Goal: Information Seeking & Learning: Learn about a topic

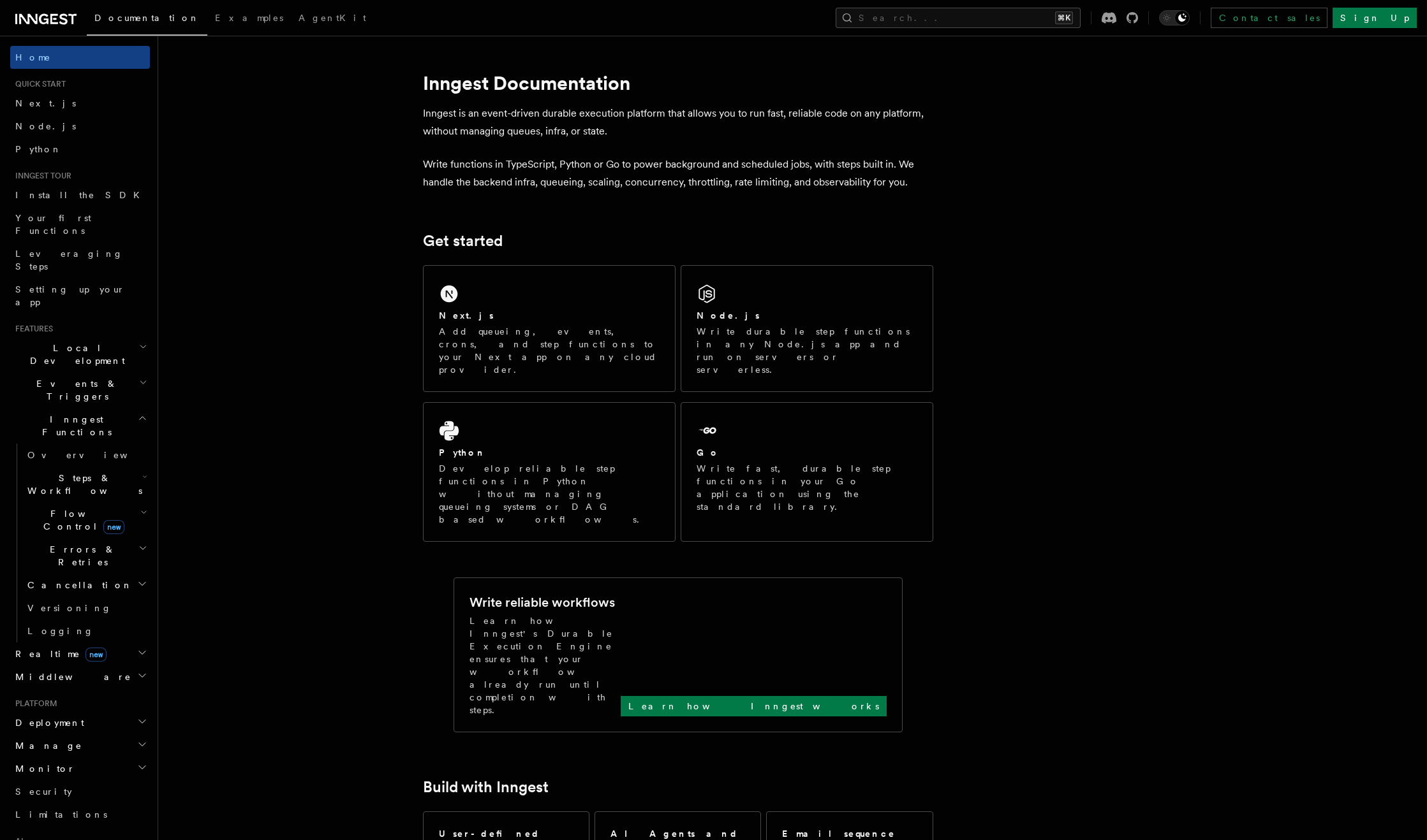
click at [63, 342] on span "Local Development" at bounding box center [74, 354] width 129 height 26
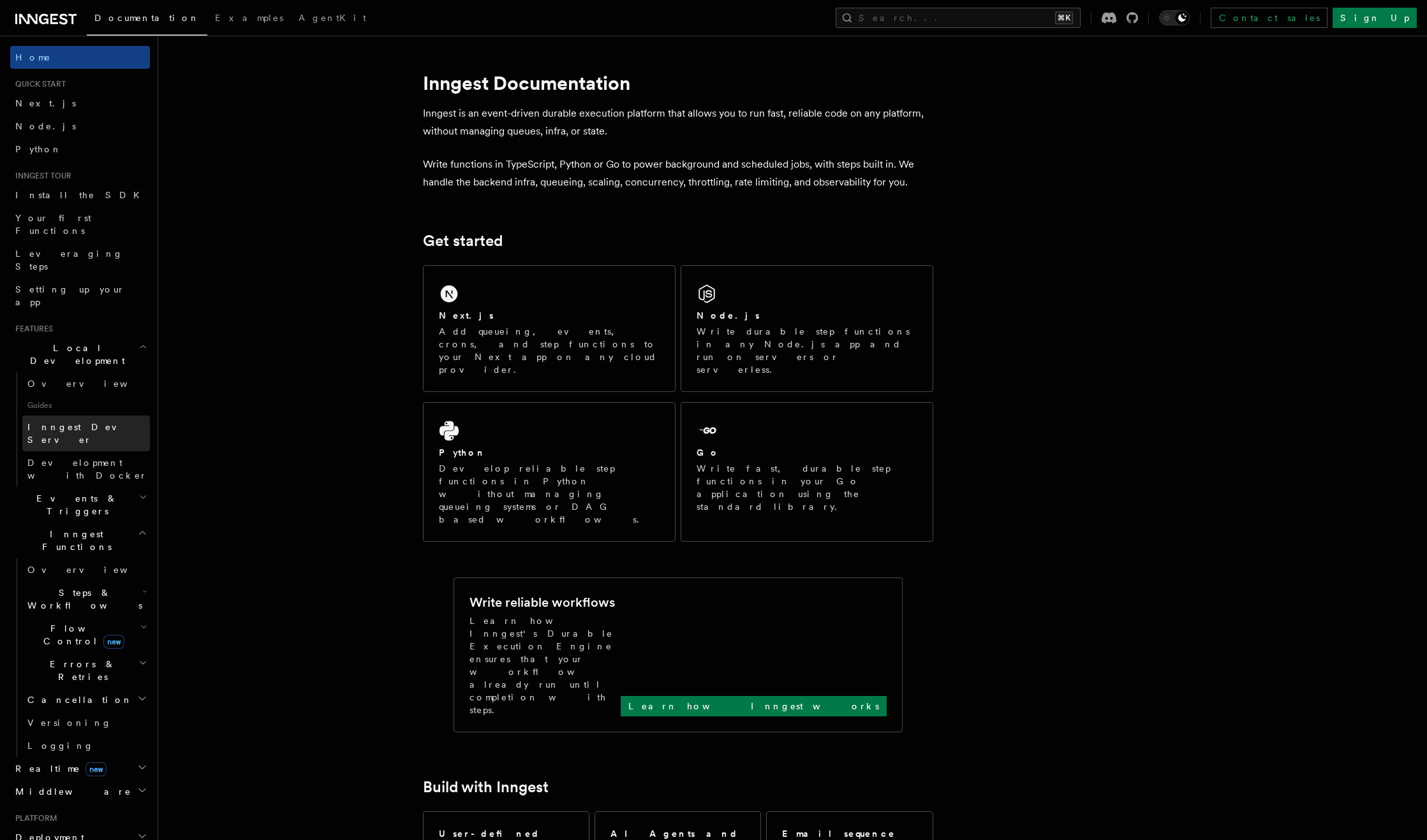
click at [74, 422] on span "Inngest Dev Server" at bounding box center [82, 433] width 109 height 23
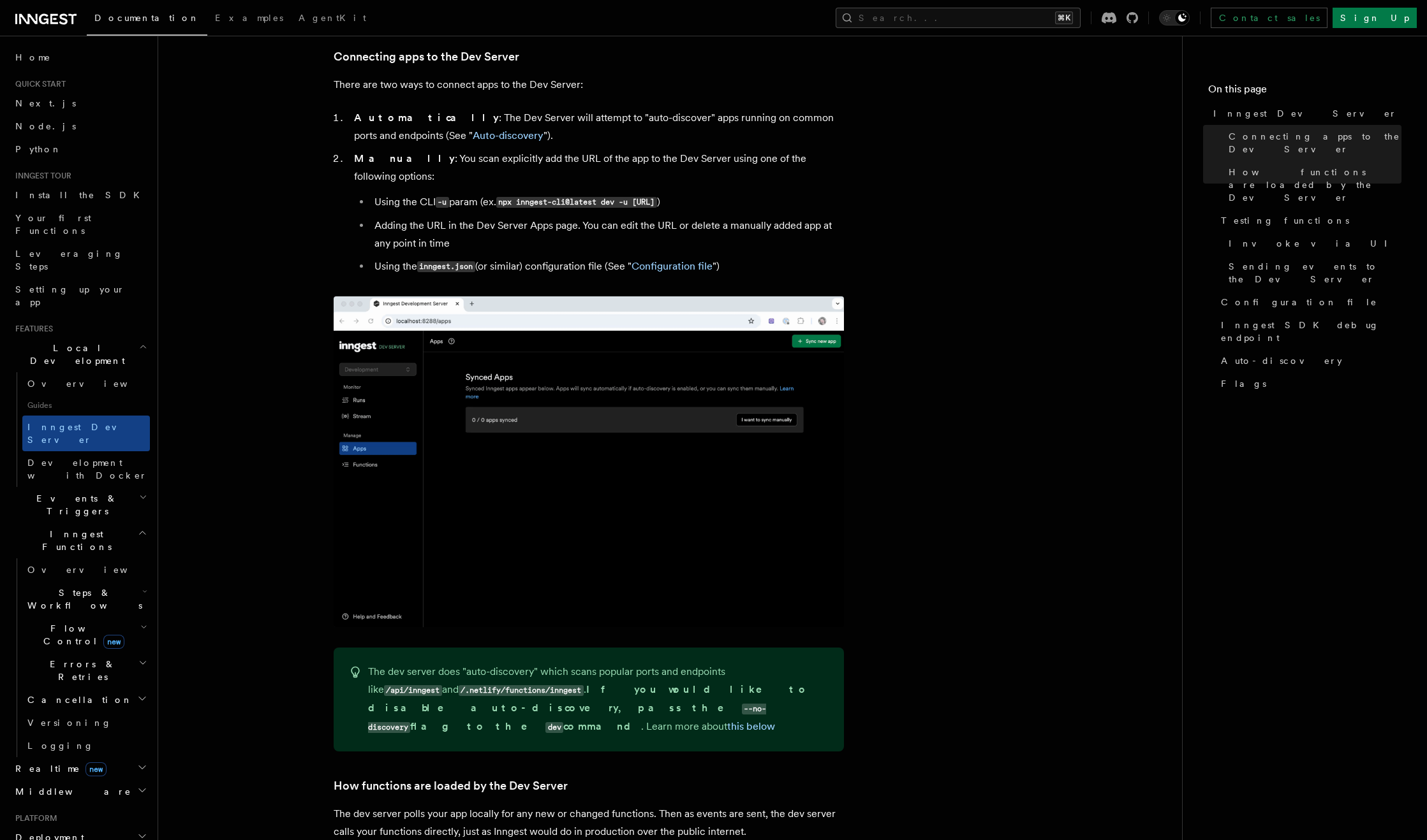
scroll to position [768, 0]
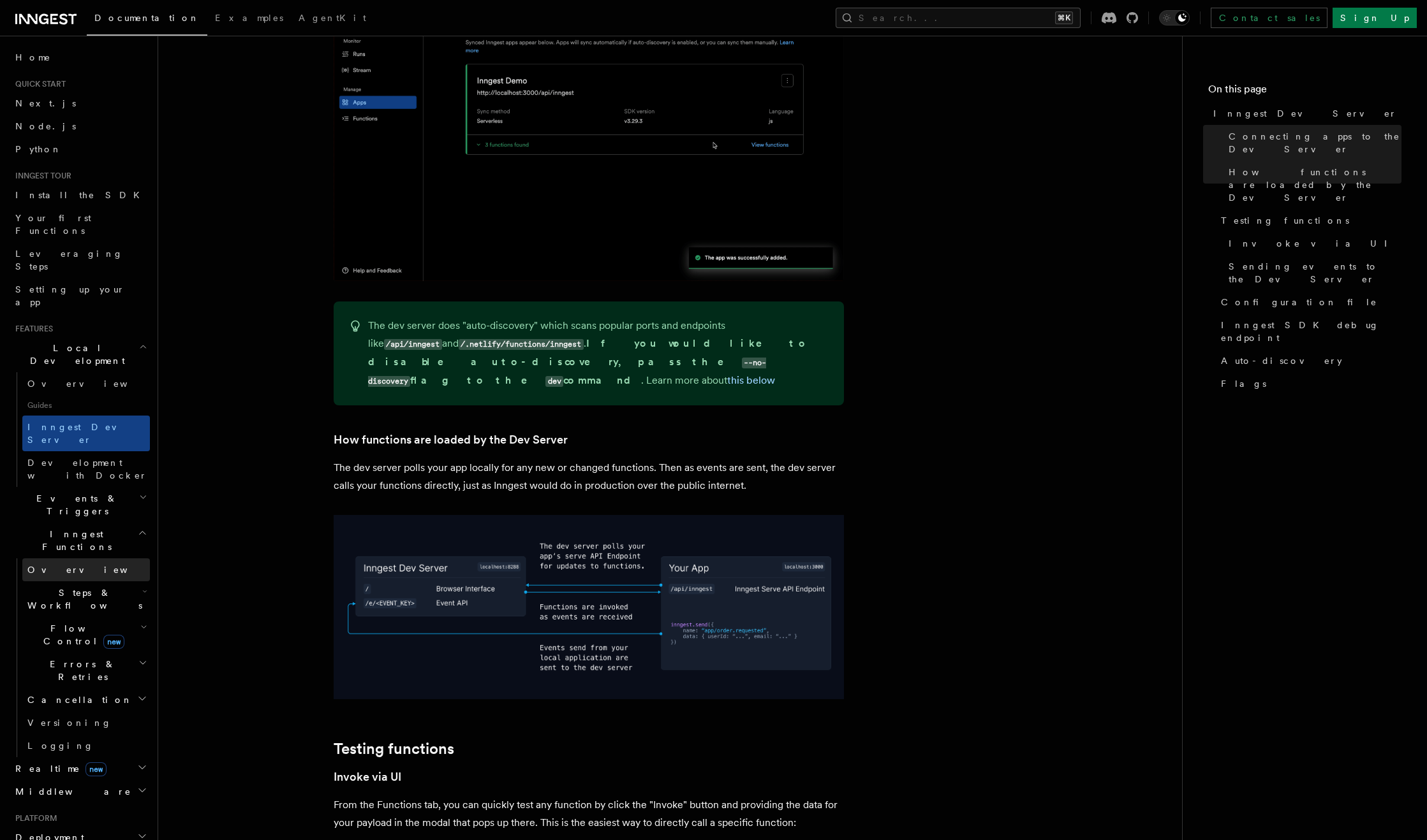
click at [79, 558] on link "Overview" at bounding box center [86, 570] width 128 height 23
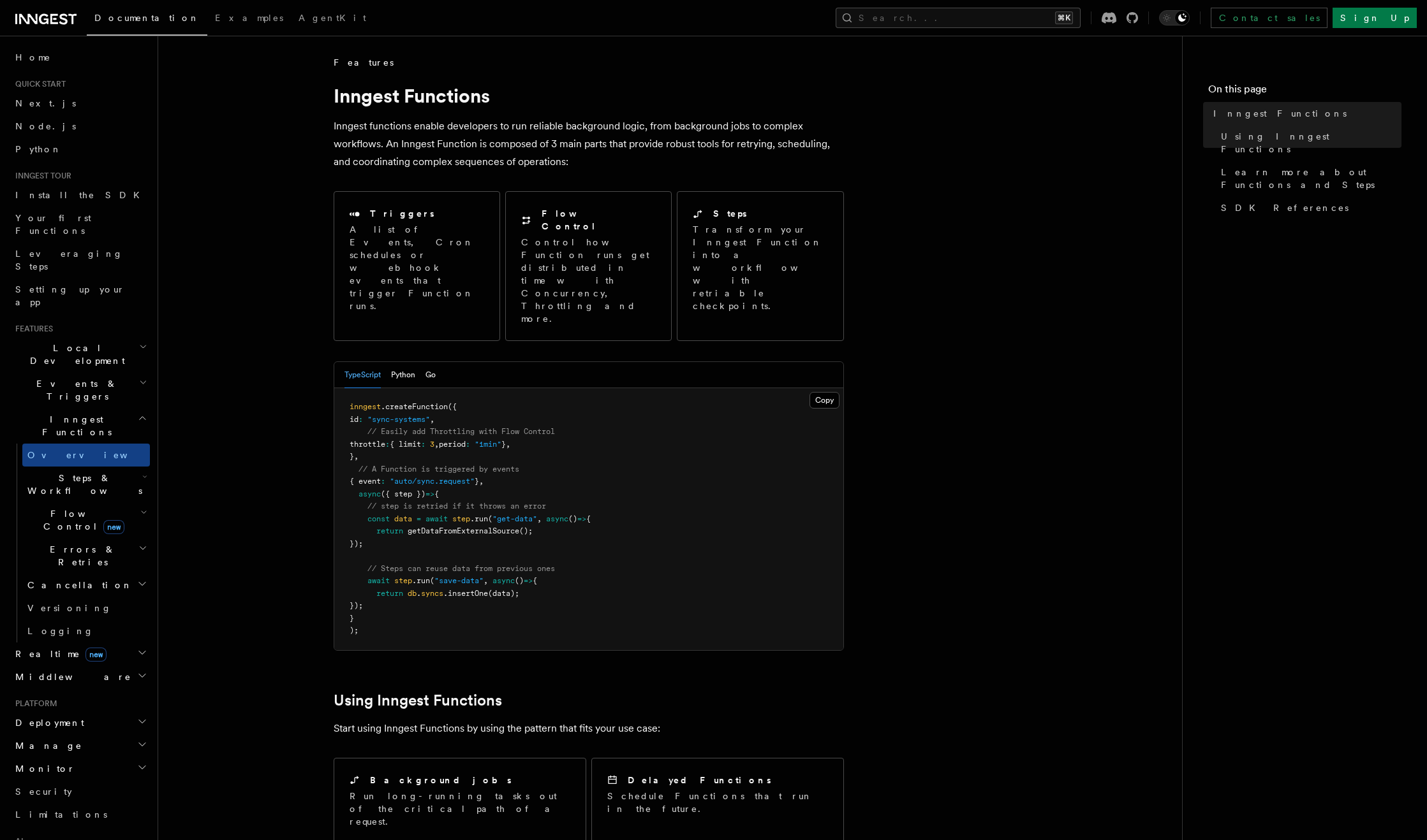
click at [76, 472] on span "Steps & Workflows" at bounding box center [82, 485] width 120 height 26
click at [68, 508] on span "Flow Control new" at bounding box center [81, 520] width 118 height 26
click at [93, 561] on link "Singleton new" at bounding box center [92, 573] width 115 height 26
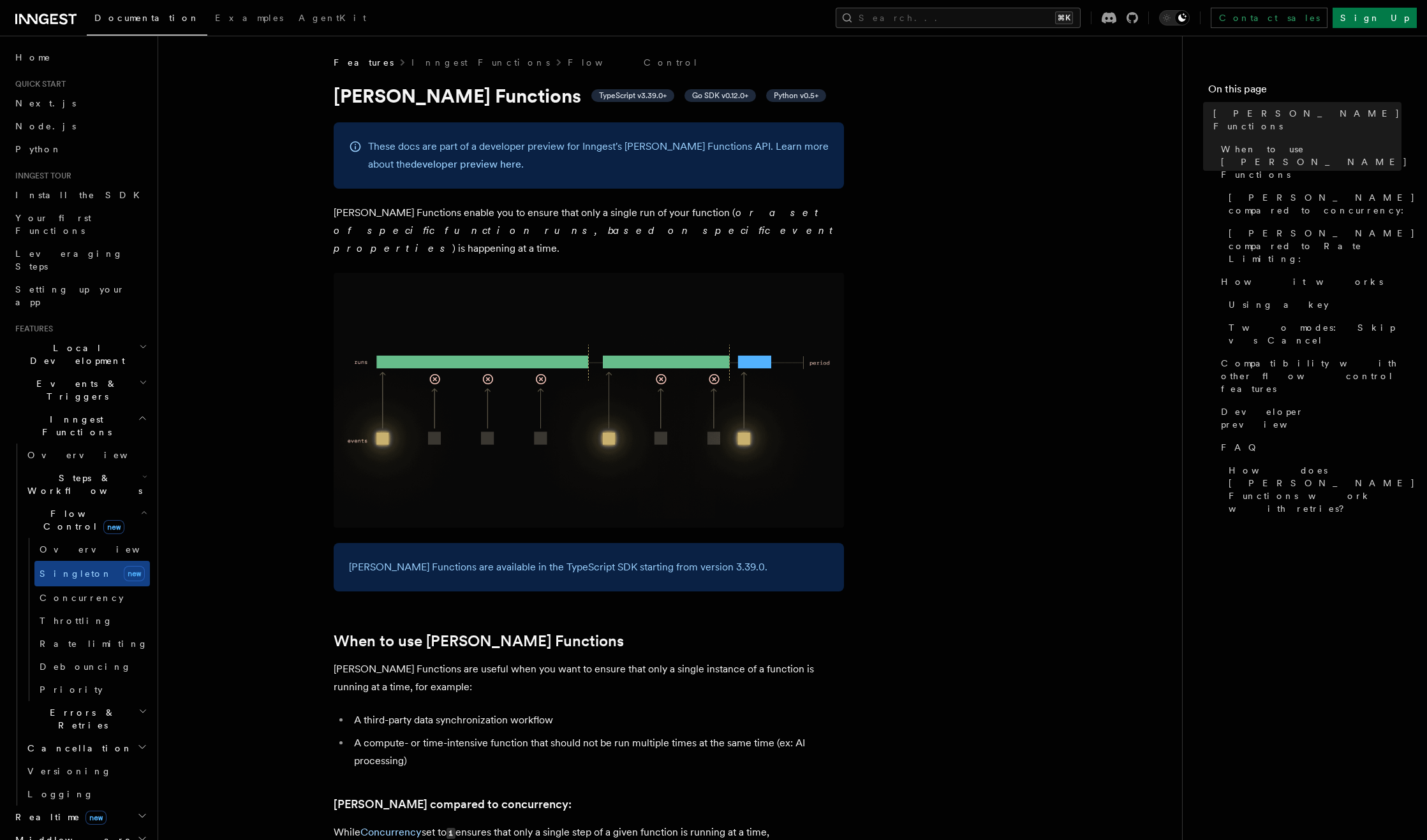
click at [85, 811] on span "new" at bounding box center [96, 818] width 21 height 14
click at [74, 828] on link "Overview" at bounding box center [86, 840] width 128 height 23
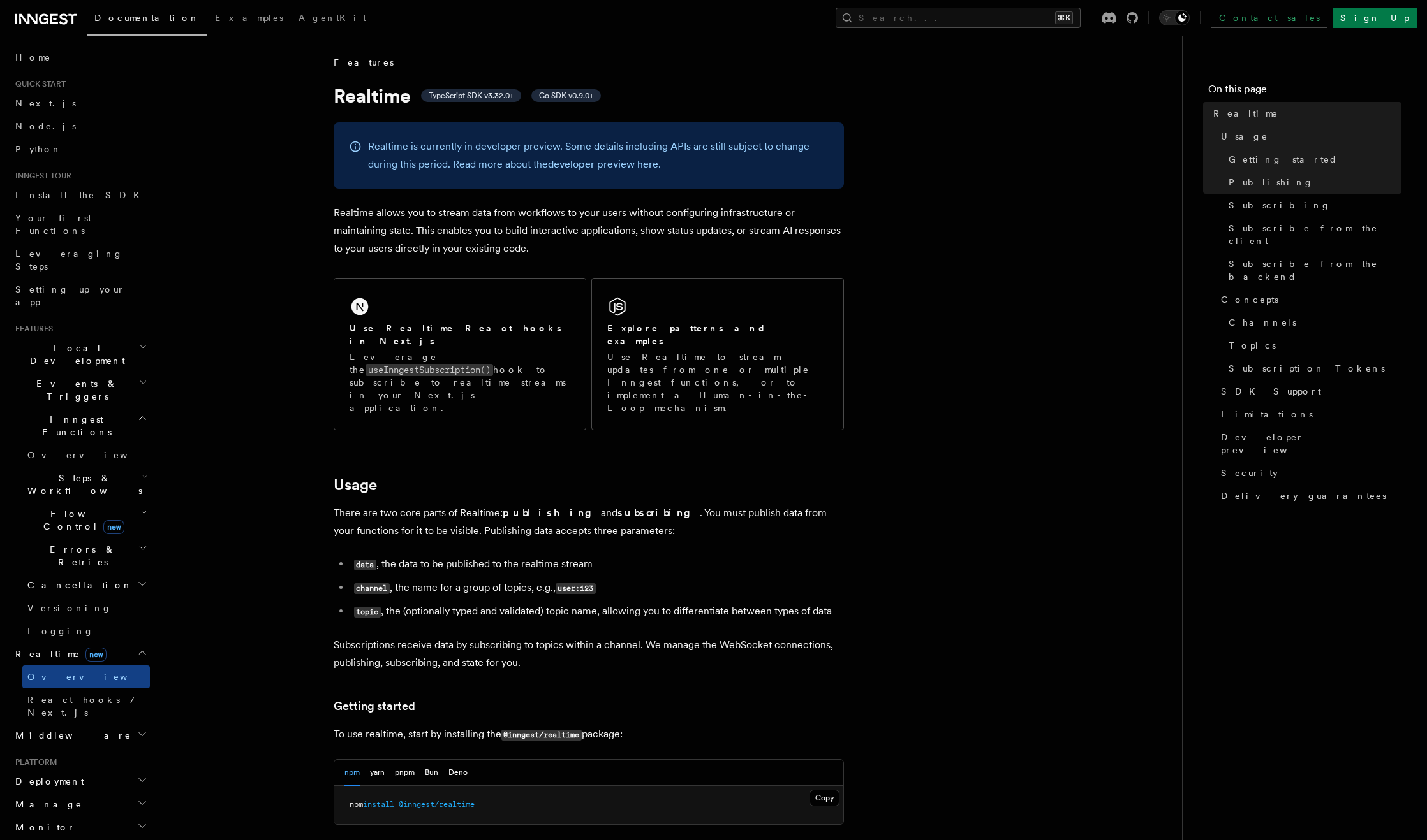
click at [63, 793] on h2 "Manage" at bounding box center [81, 805] width 140 height 23
click at [53, 839] on link "Apps" at bounding box center [86, 851] width 128 height 23
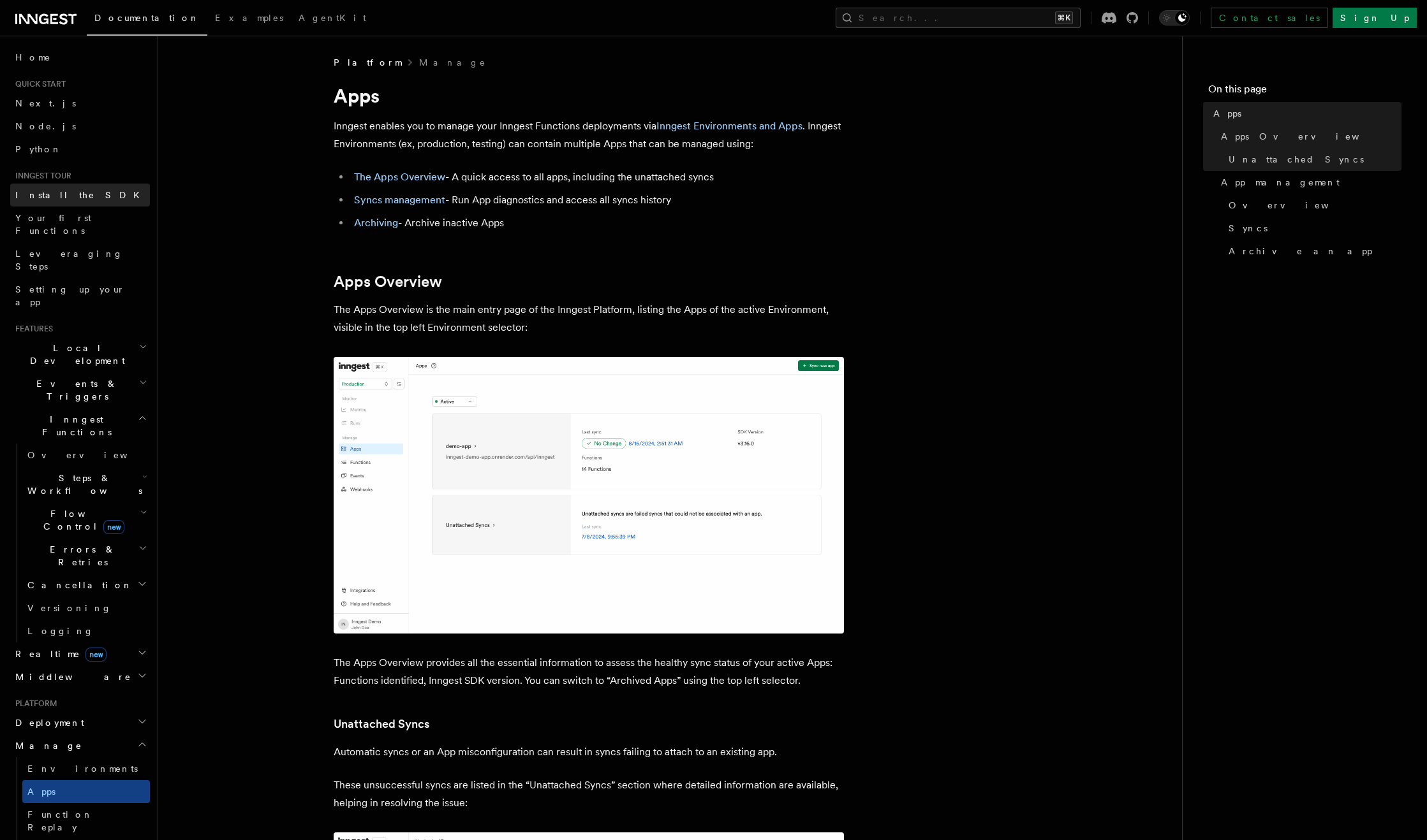
click at [83, 192] on link "Install the SDK" at bounding box center [81, 195] width 140 height 23
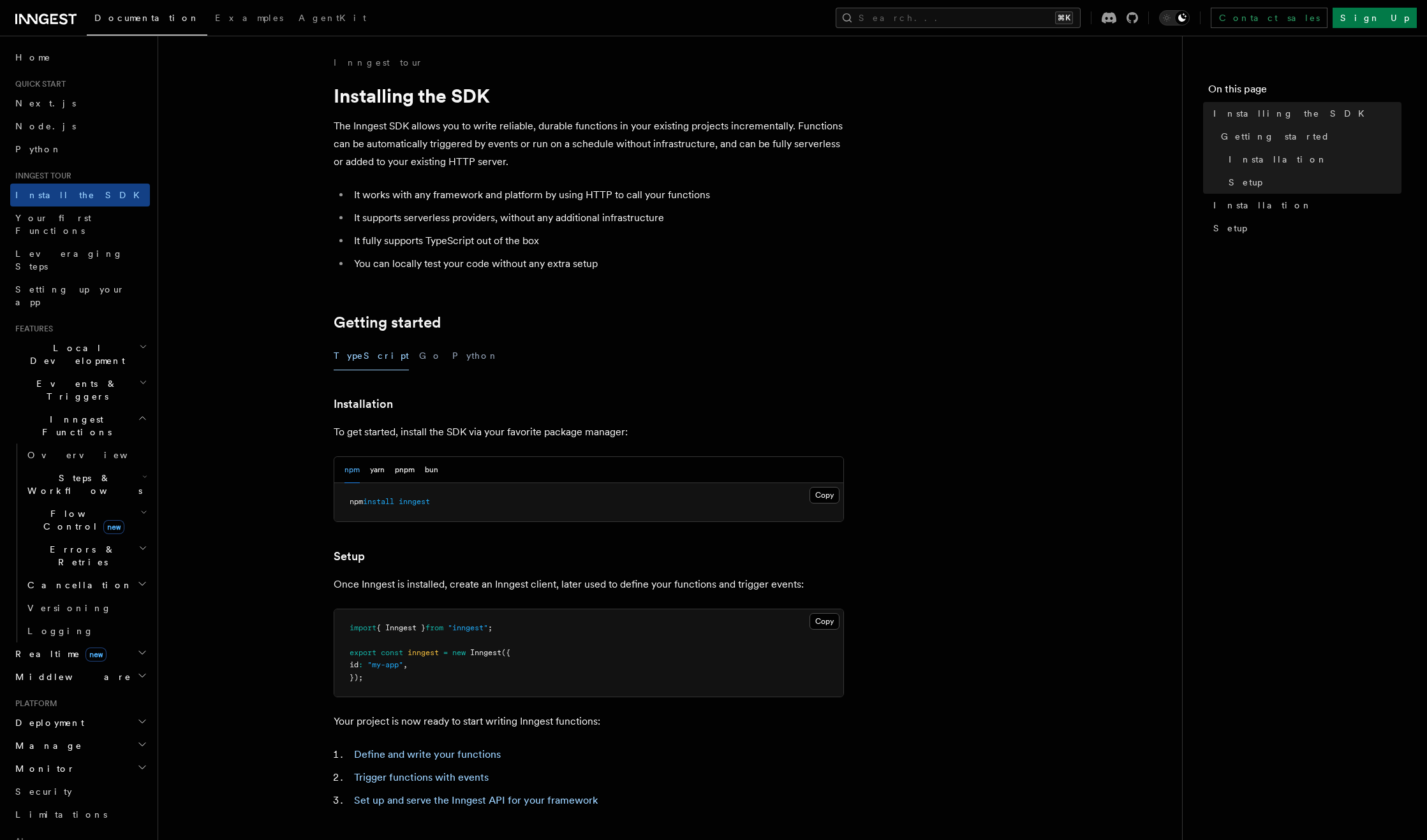
click at [385, 346] on div "TypeScript Go Python" at bounding box center [589, 356] width 511 height 28
click at [419, 355] on button "Go" at bounding box center [431, 356] width 23 height 28
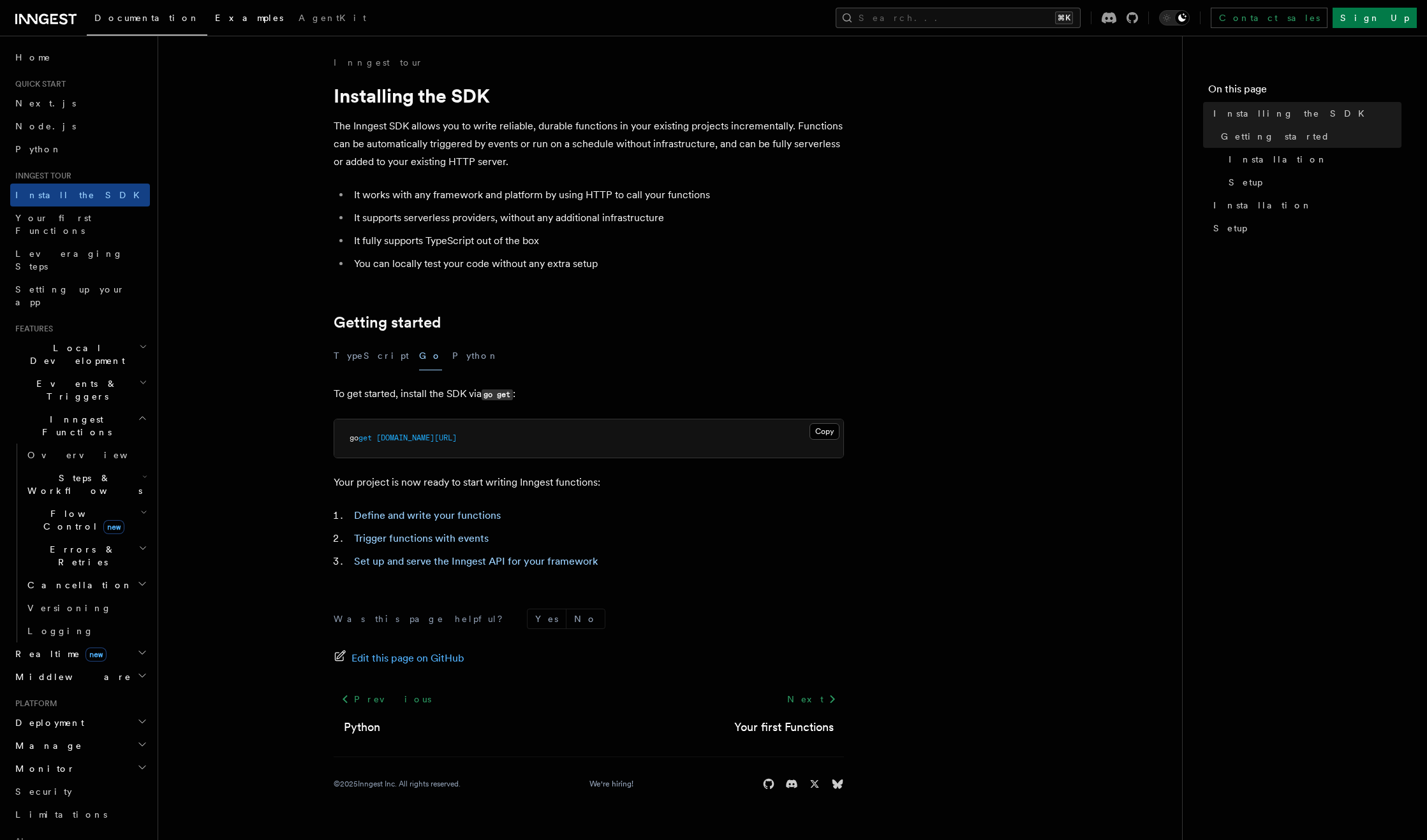
click at [215, 13] on span "Examples" at bounding box center [249, 18] width 68 height 11
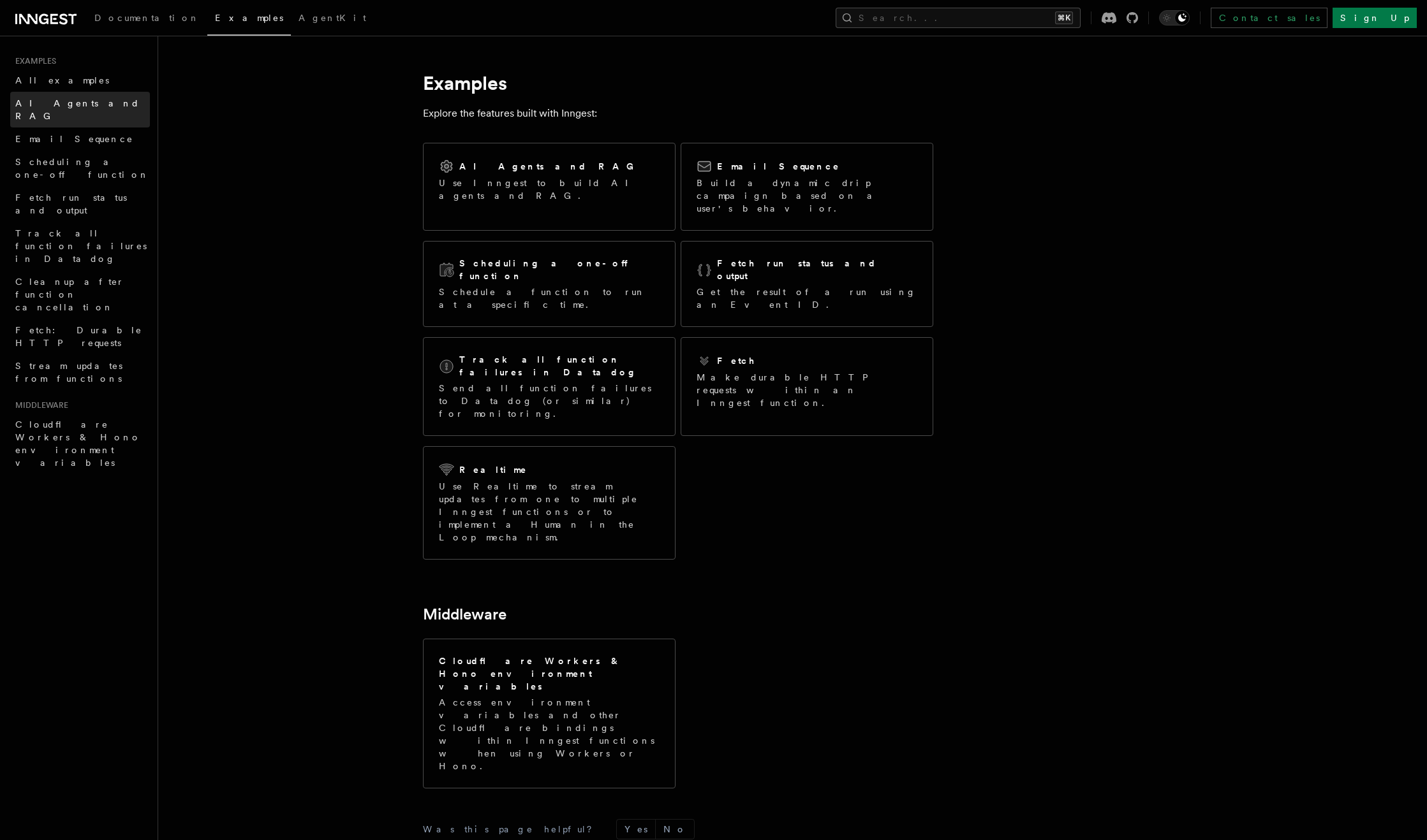
click at [92, 99] on span "AI Agents and RAG" at bounding box center [77, 110] width 124 height 23
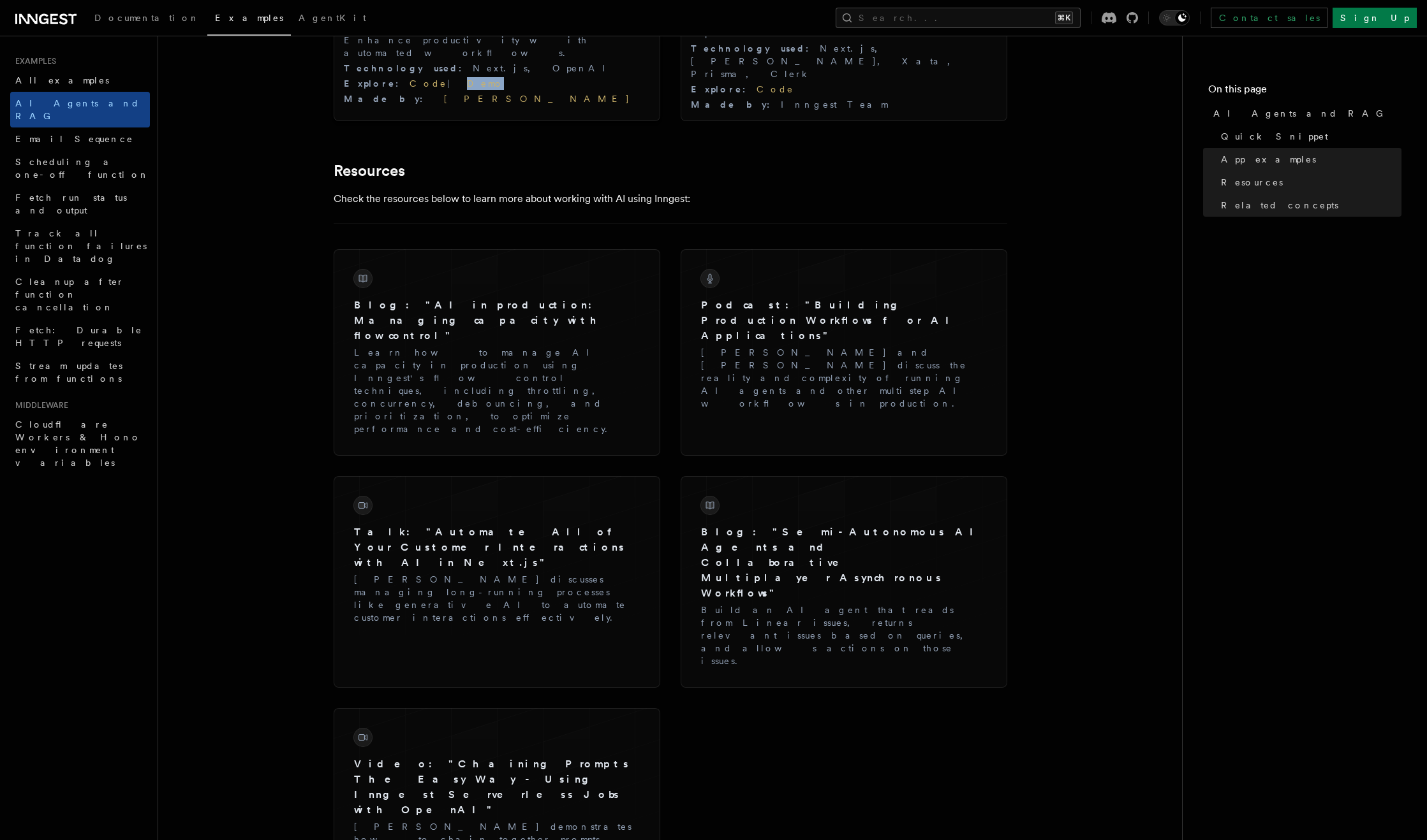
scroll to position [1918, 0]
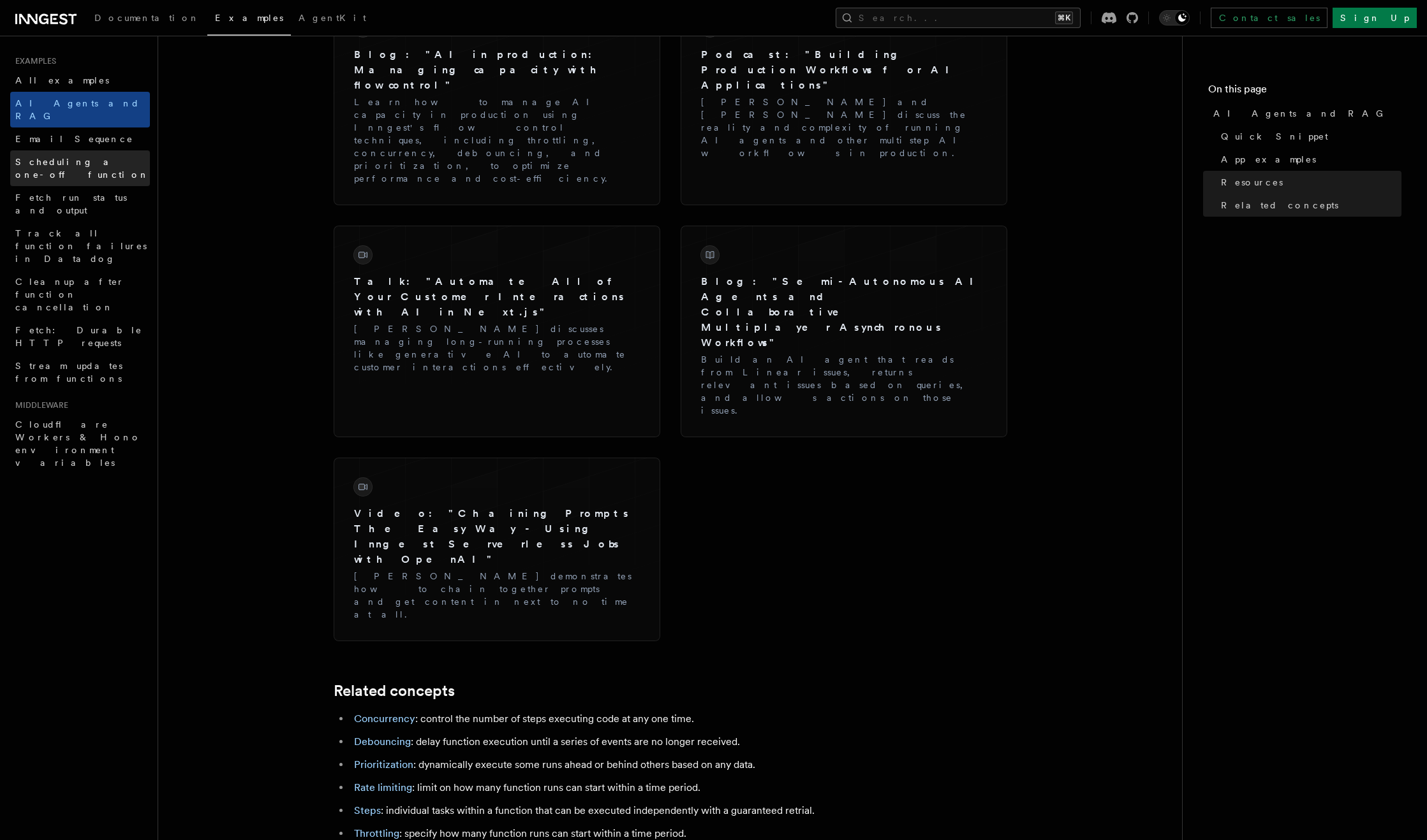
click at [85, 156] on link "Scheduling a one-off function" at bounding box center [81, 168] width 140 height 35
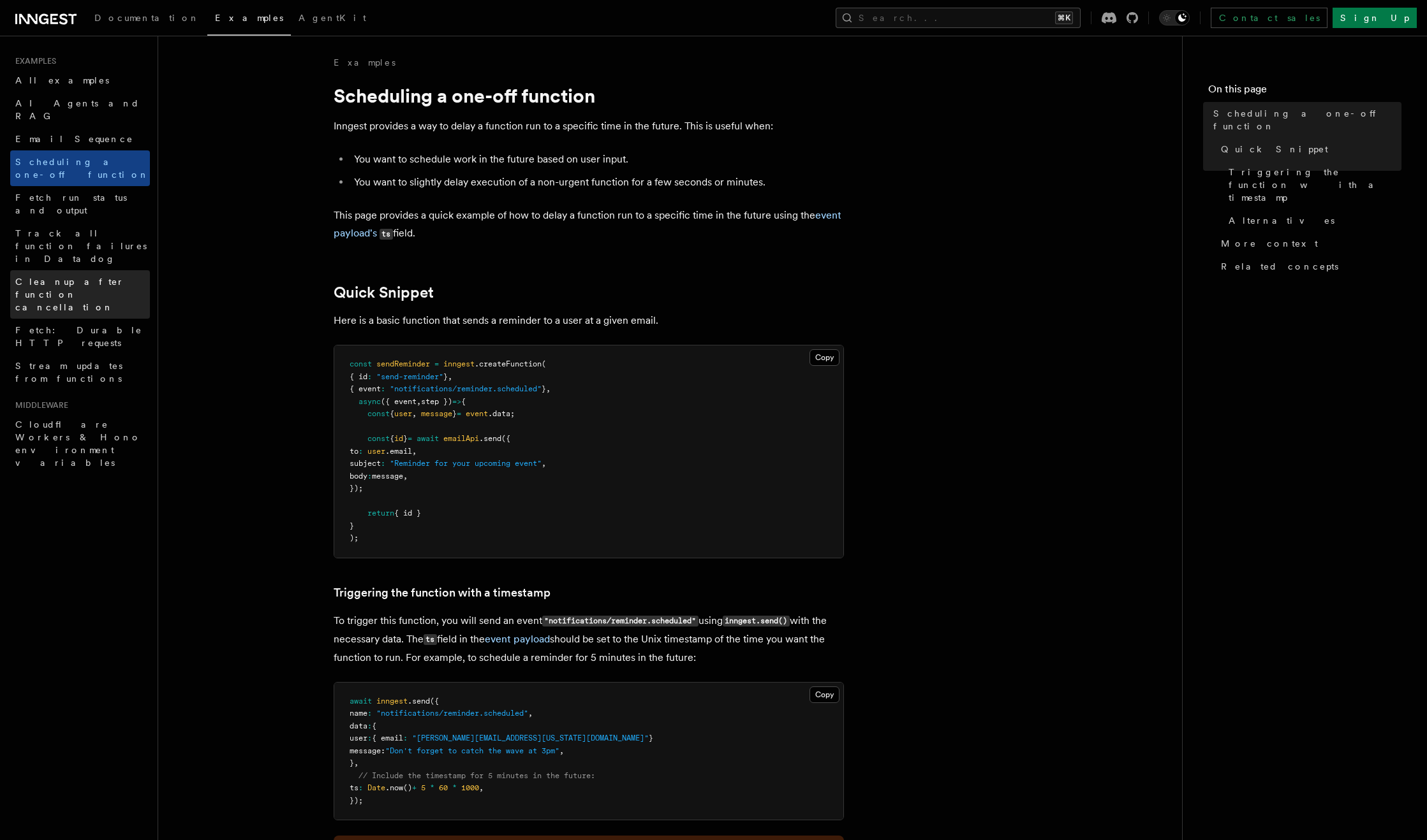
click at [97, 276] on span "Cleanup after function cancellation" at bounding box center [82, 294] width 135 height 38
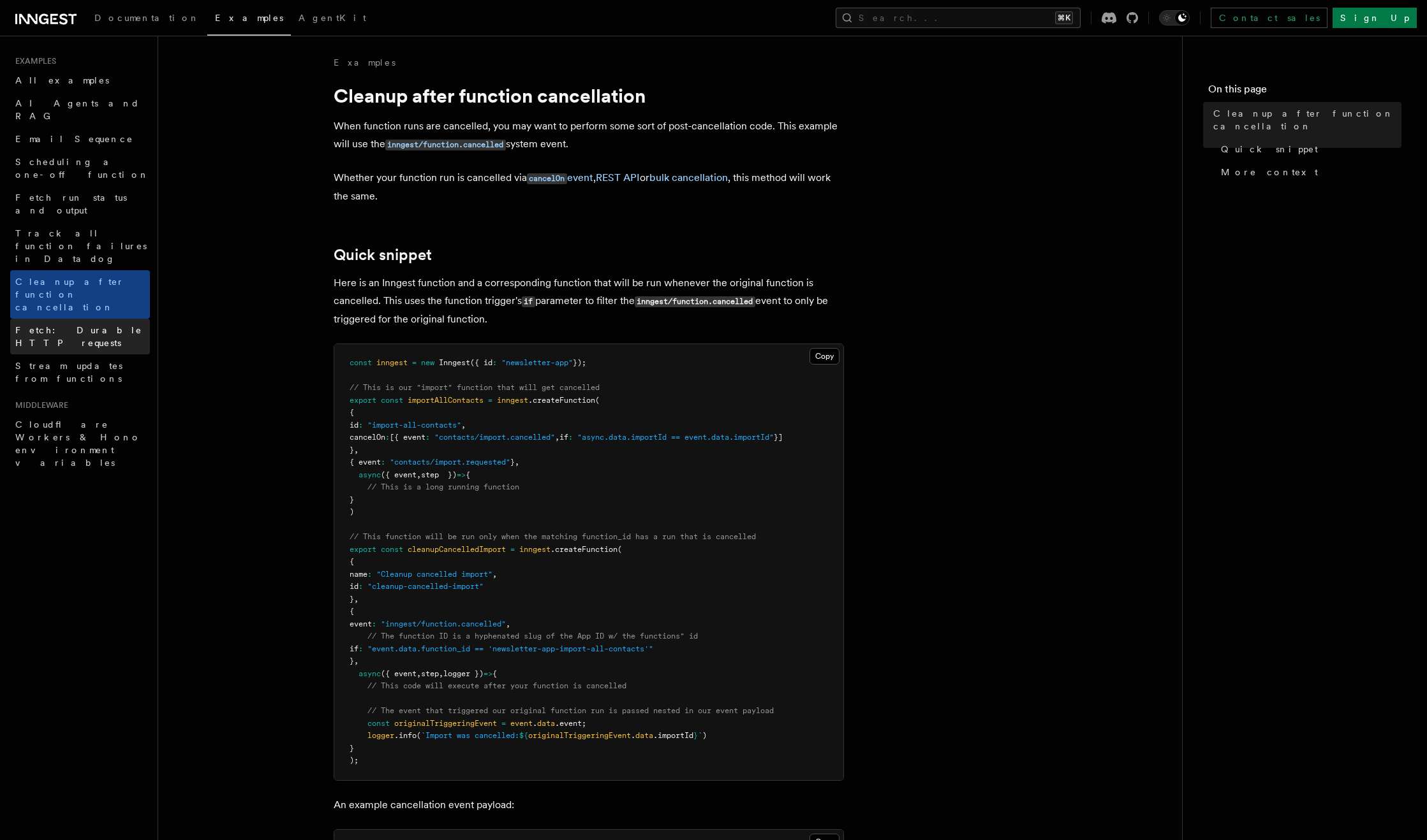
click at [97, 319] on link "Fetch: Durable HTTP requests" at bounding box center [81, 337] width 140 height 35
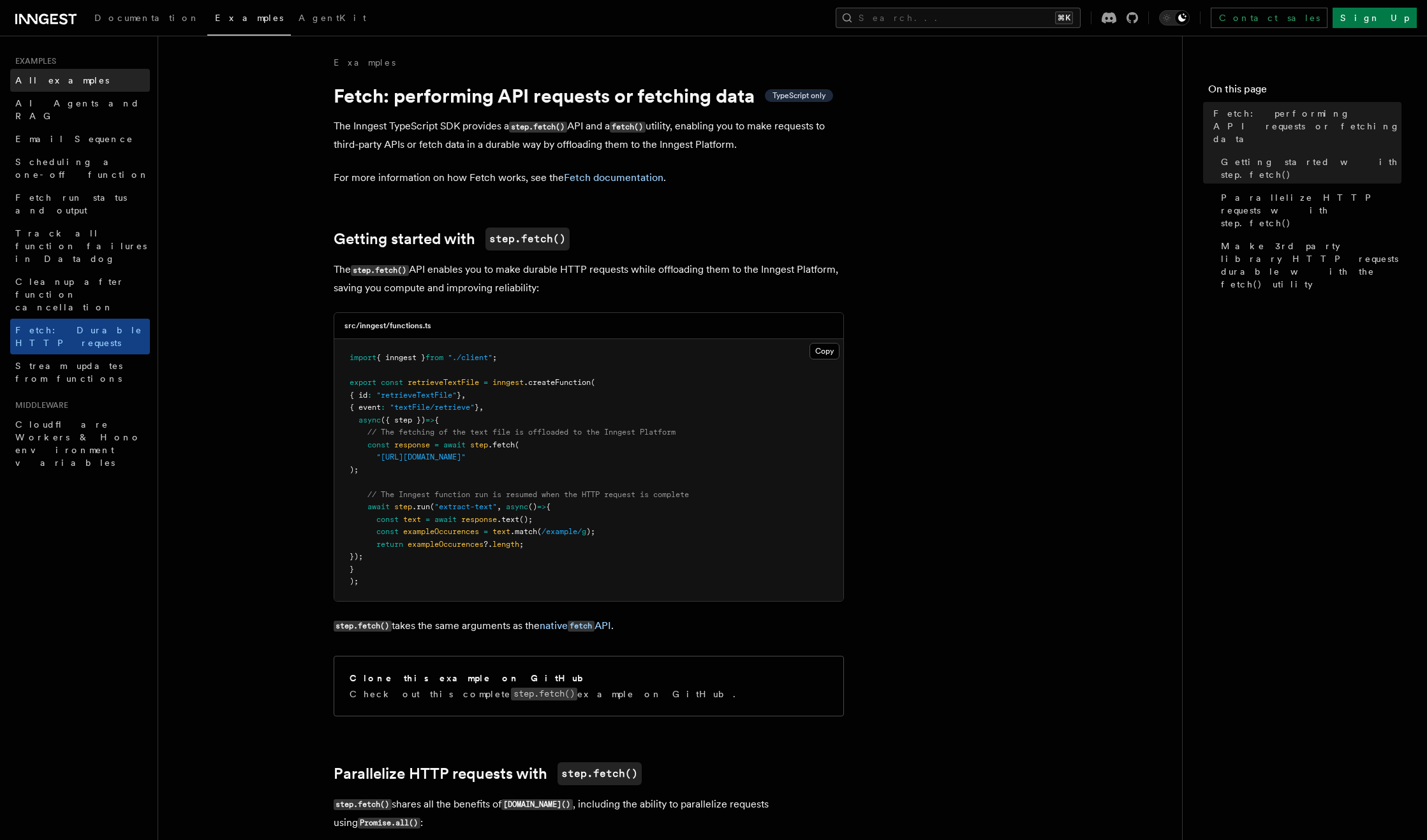
click at [107, 87] on link "All examples" at bounding box center [81, 81] width 140 height 23
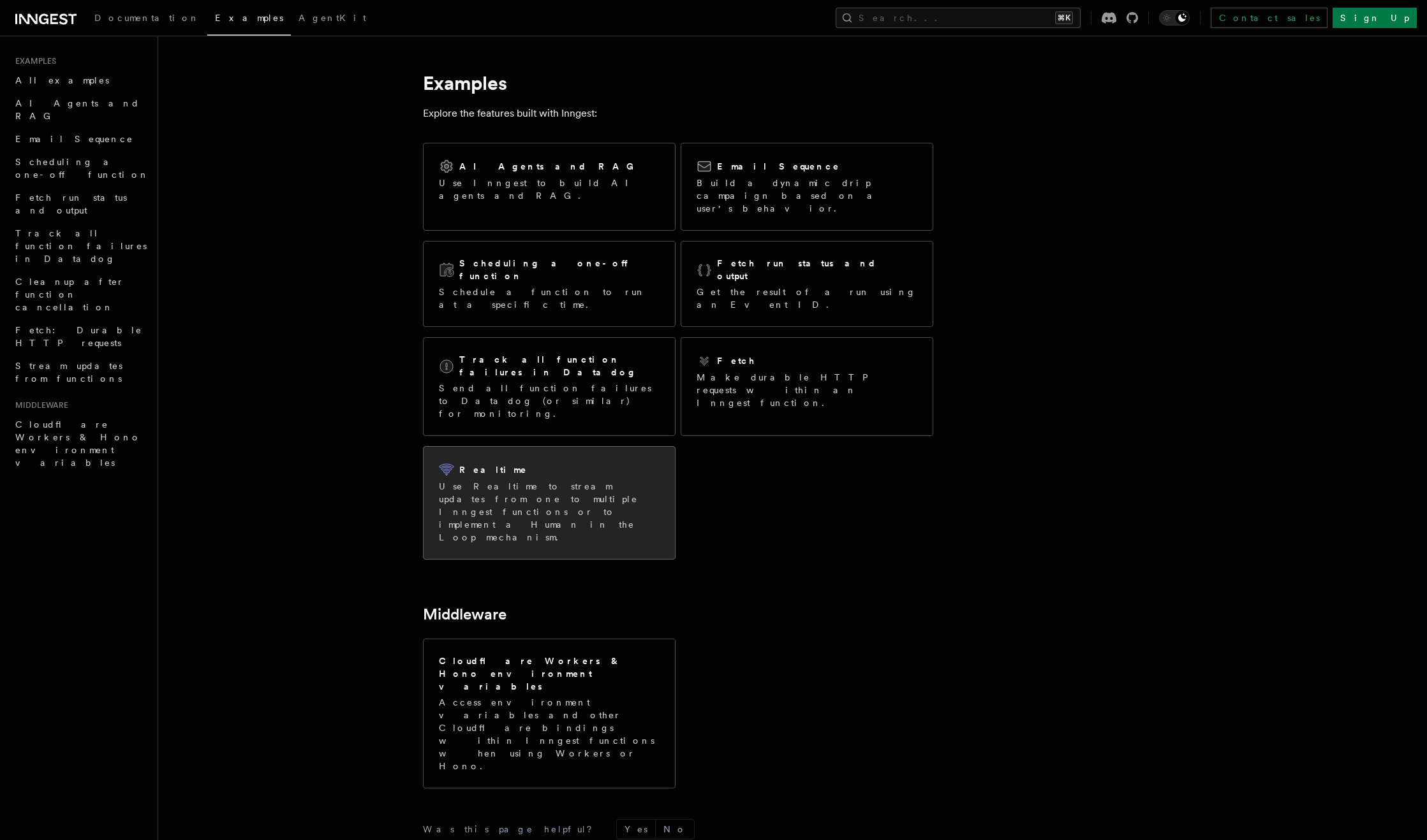
click at [550, 480] on p "Use Realtime to stream updates from one to multiple Inngest functions or to imp…" at bounding box center [549, 512] width 221 height 64
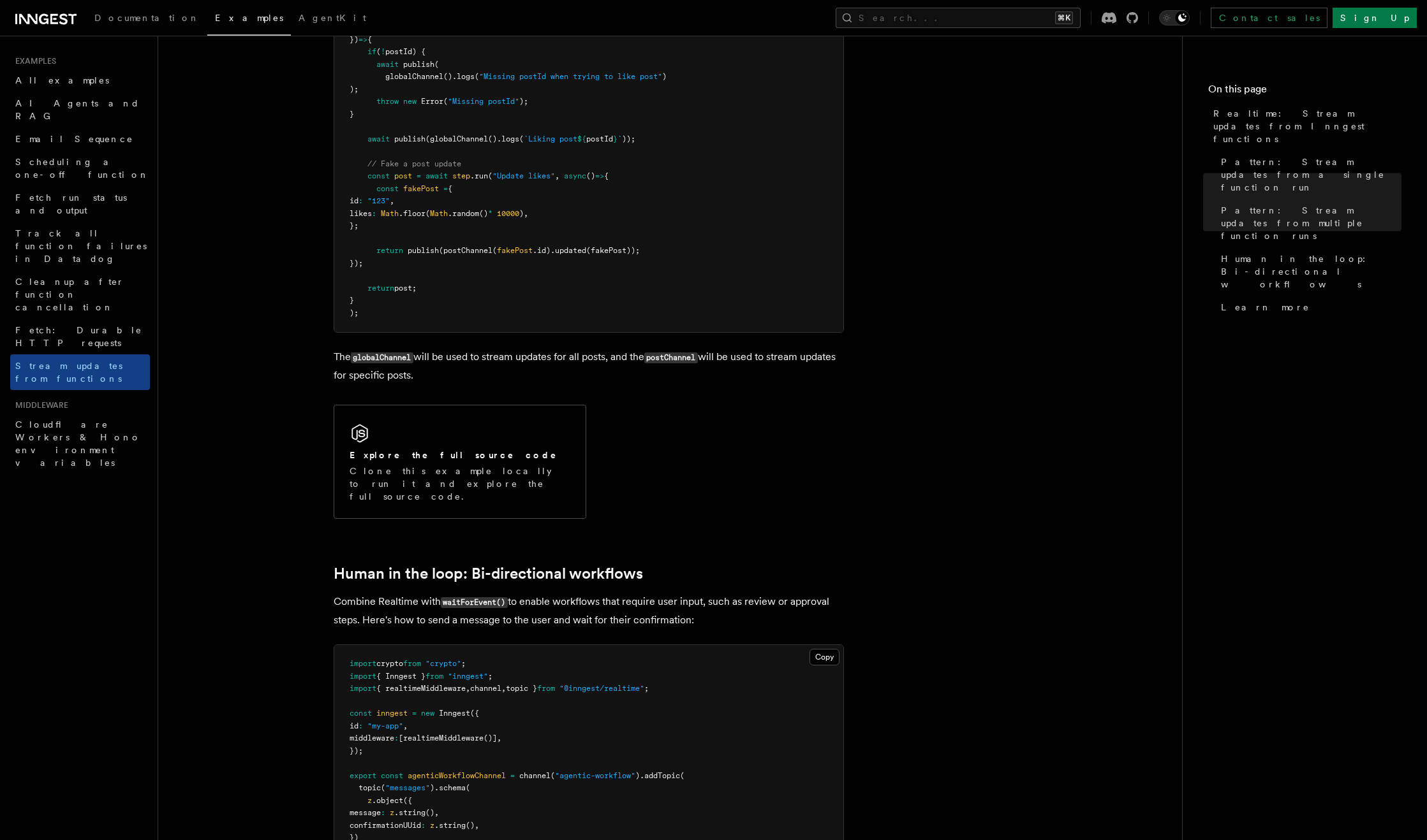
scroll to position [2014, 0]
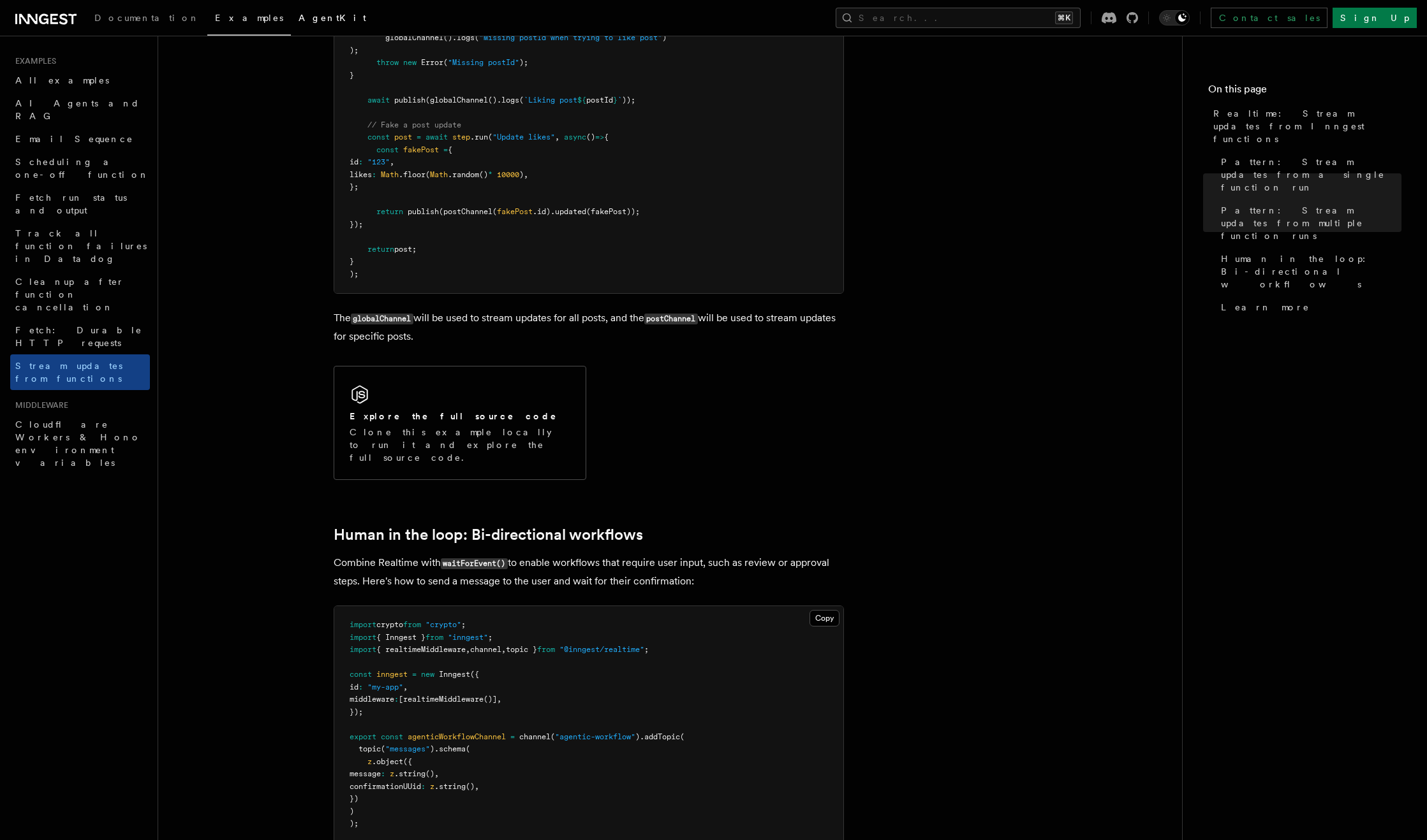
click at [291, 26] on link "AgentKit" at bounding box center [332, 19] width 83 height 31
click at [299, 17] on span "AgentKit" at bounding box center [332, 18] width 67 height 11
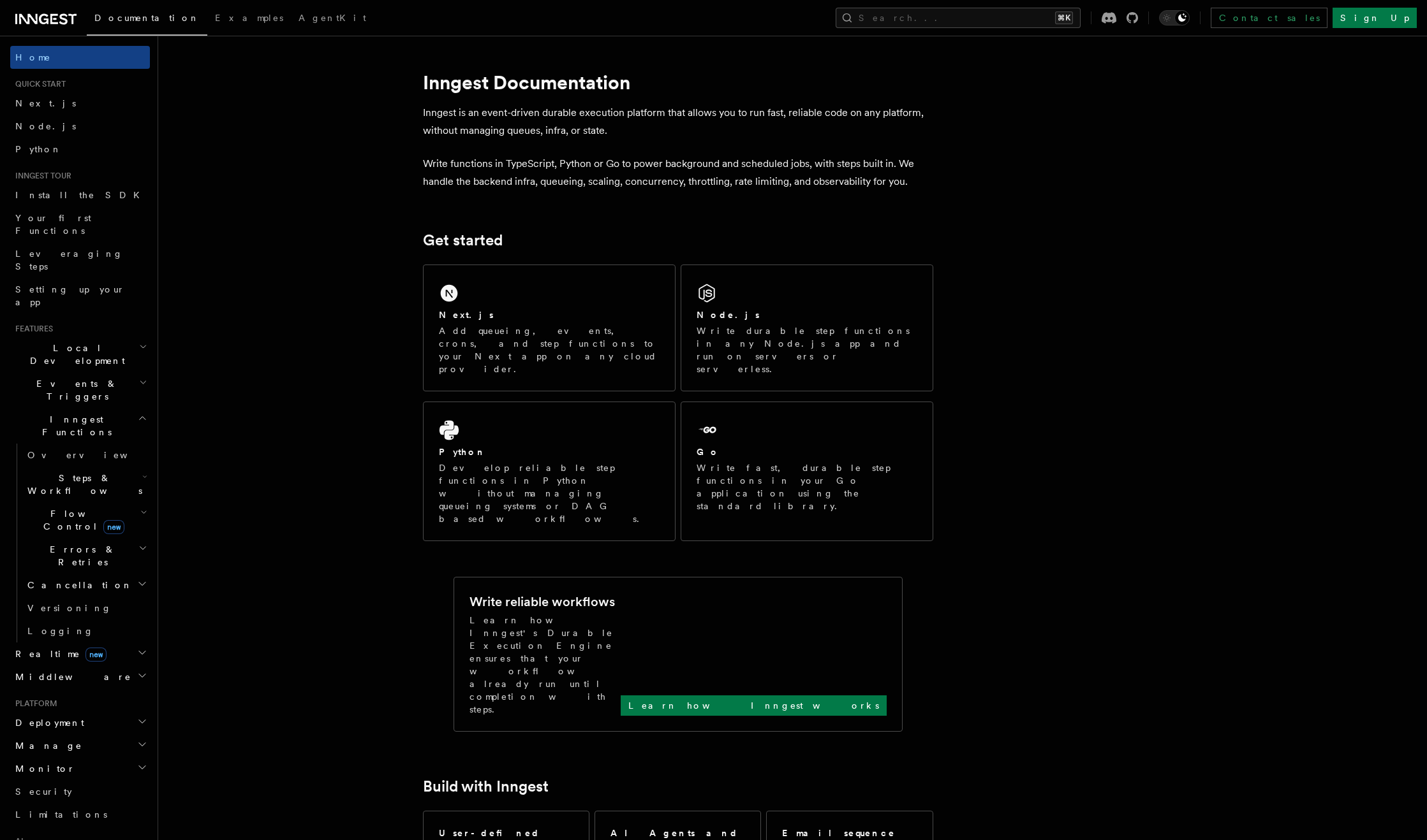
scroll to position [2, 0]
click at [215, 21] on span "Examples" at bounding box center [249, 18] width 68 height 11
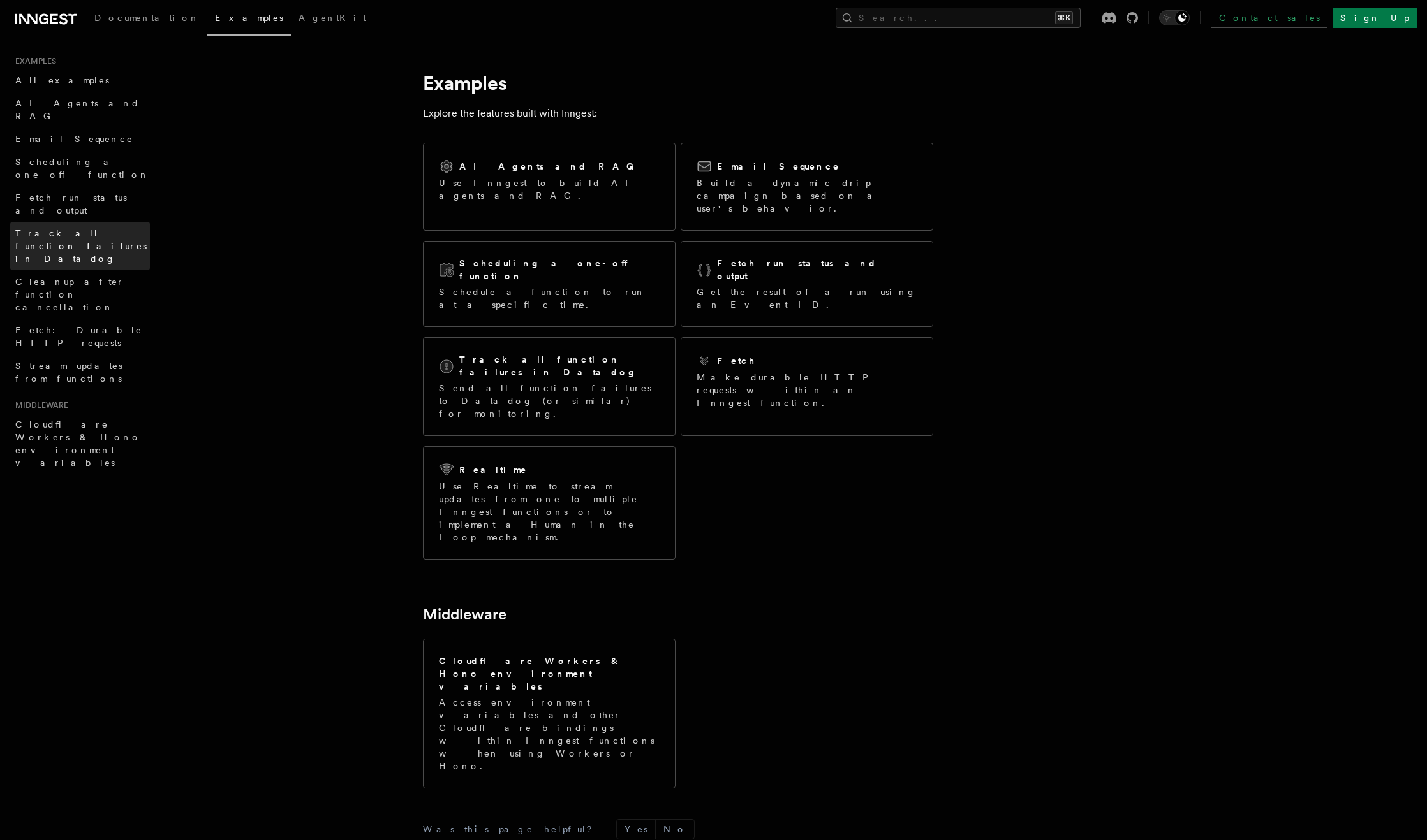
click at [86, 229] on span "Track all function failures in Datadog" at bounding box center [81, 246] width 131 height 35
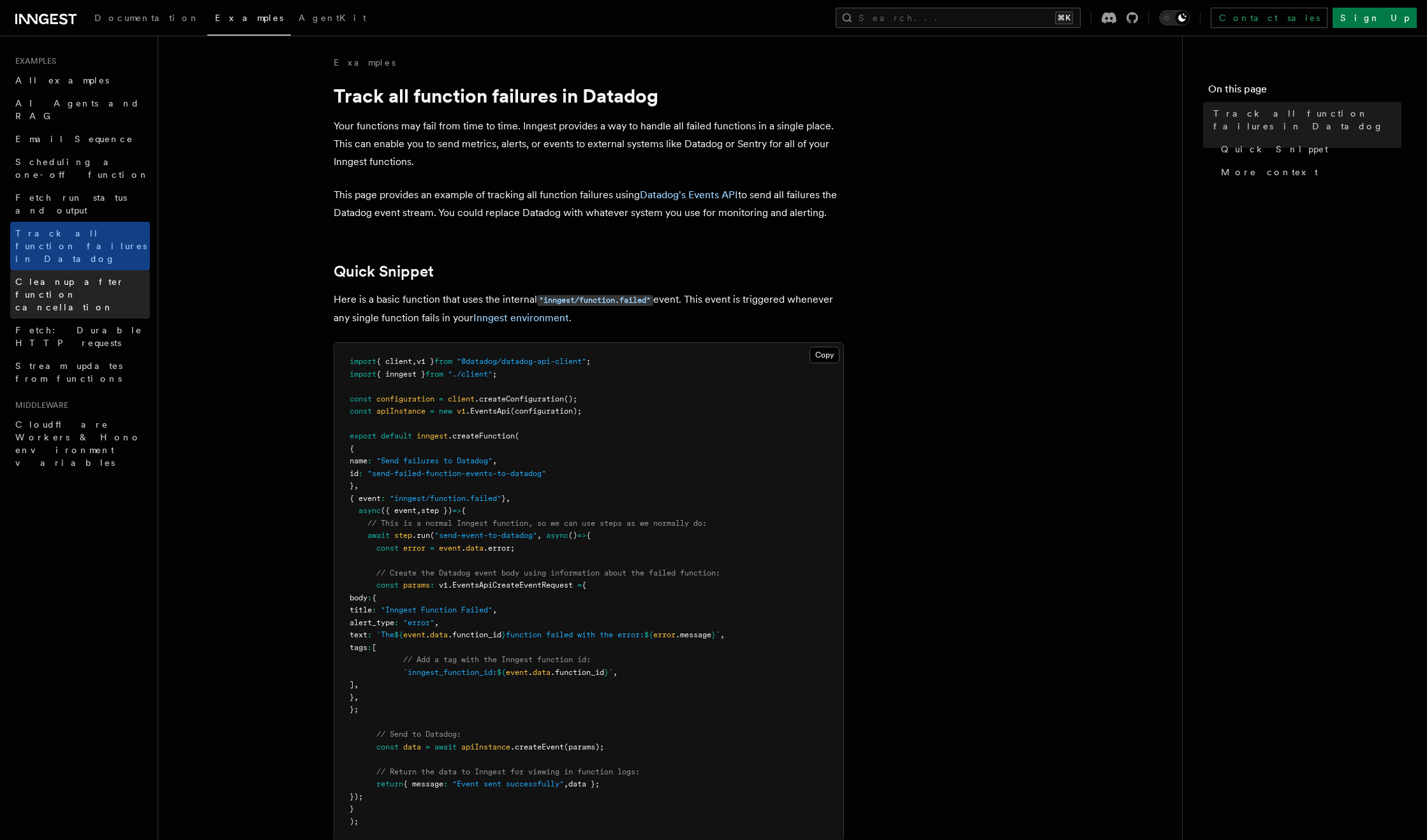
click at [86, 276] on span "Cleanup after function cancellation" at bounding box center [69, 294] width 109 height 35
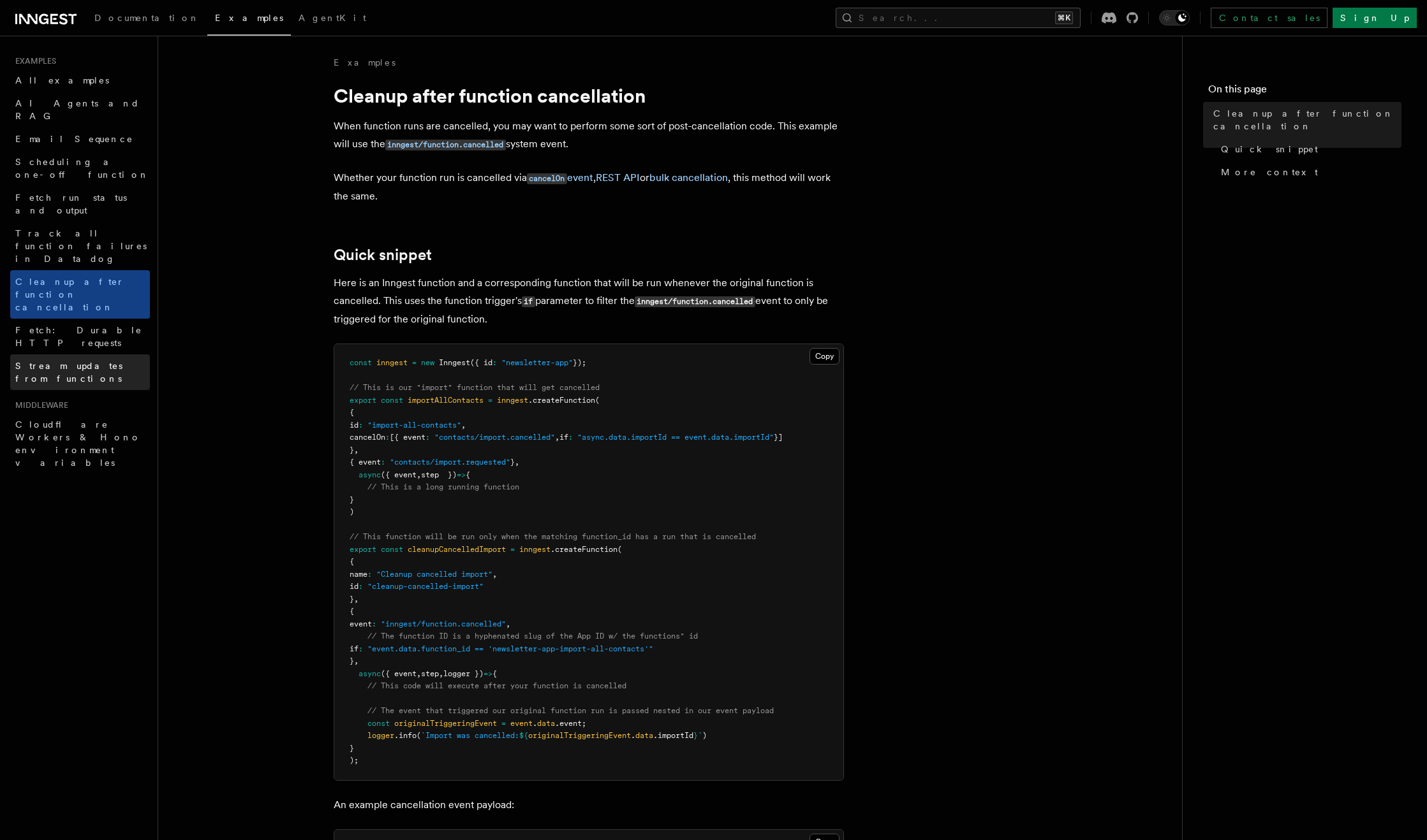
click at [85, 361] on span "Stream updates from functions" at bounding box center [68, 372] width 107 height 23
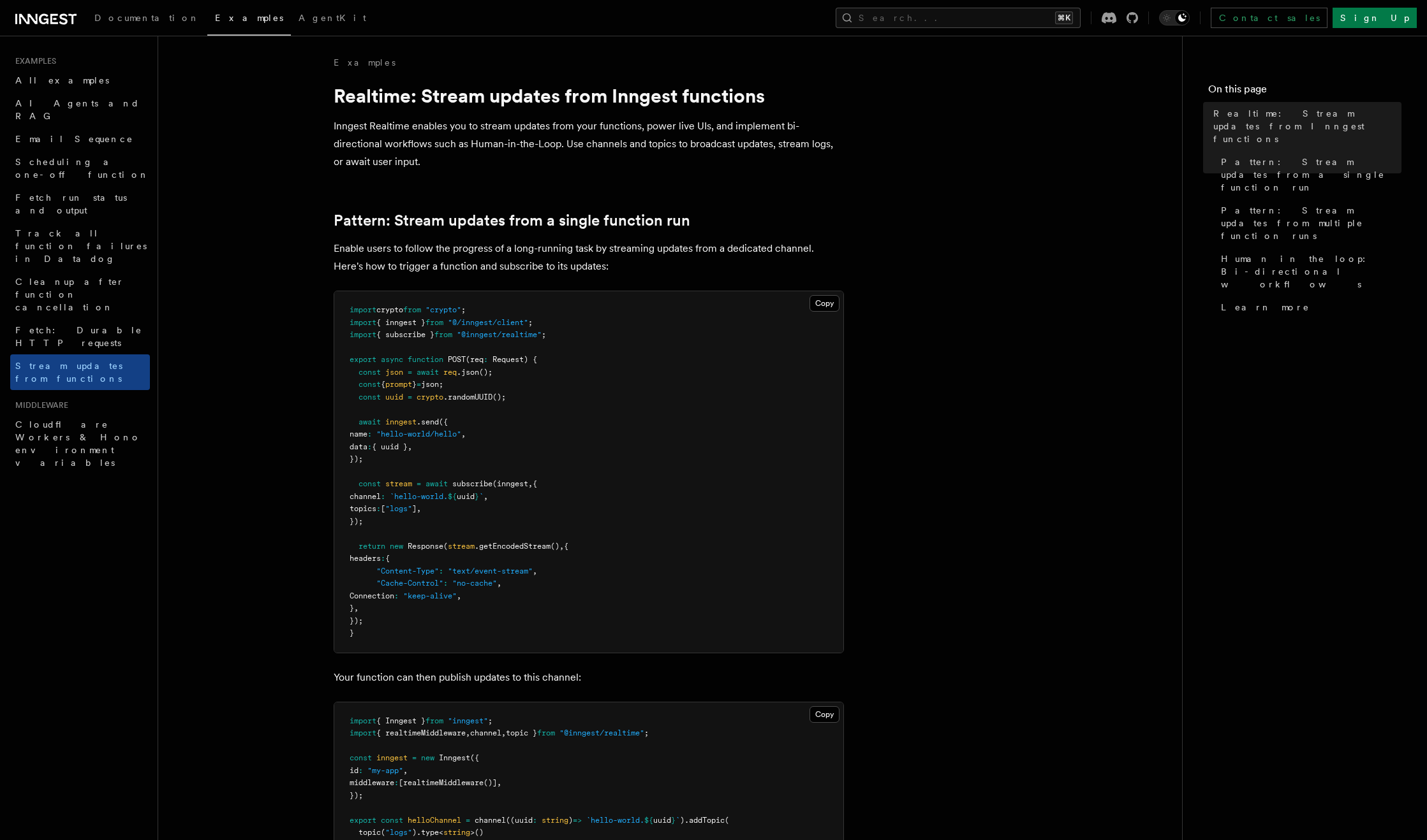
click at [63, 25] on icon at bounding box center [45, 19] width 61 height 15
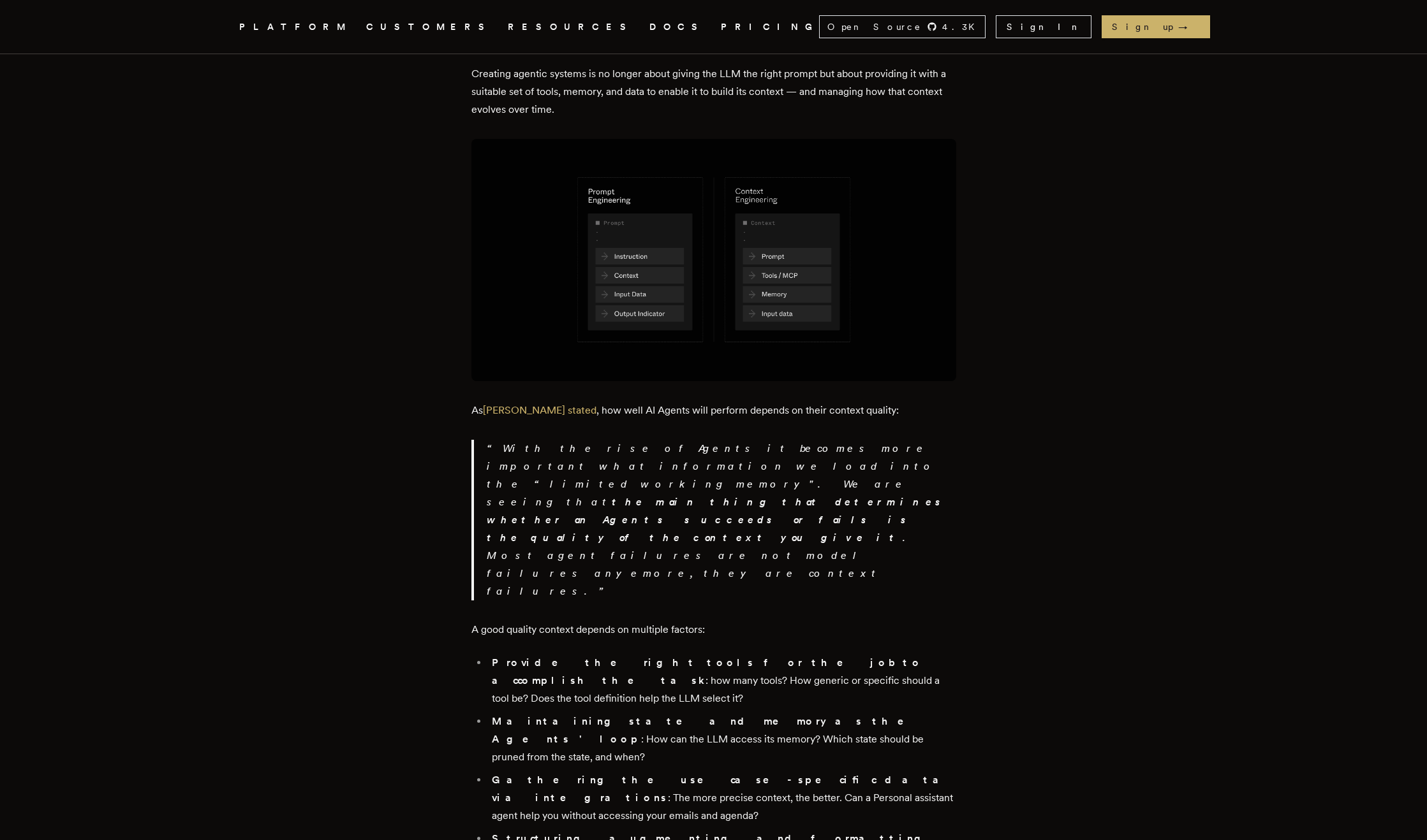
scroll to position [774, 0]
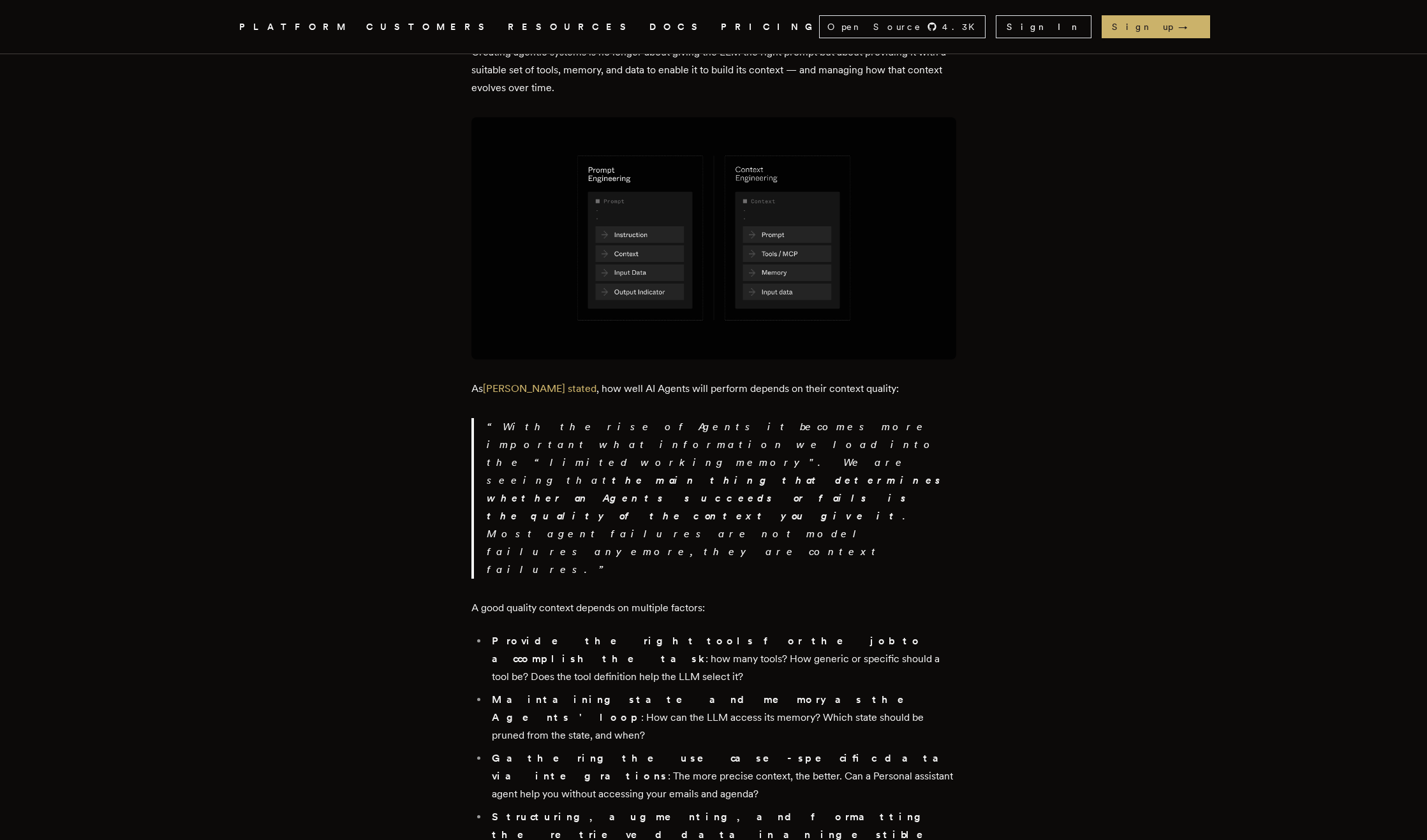
click at [718, 176] on img at bounding box center [714, 237] width 485 height 242
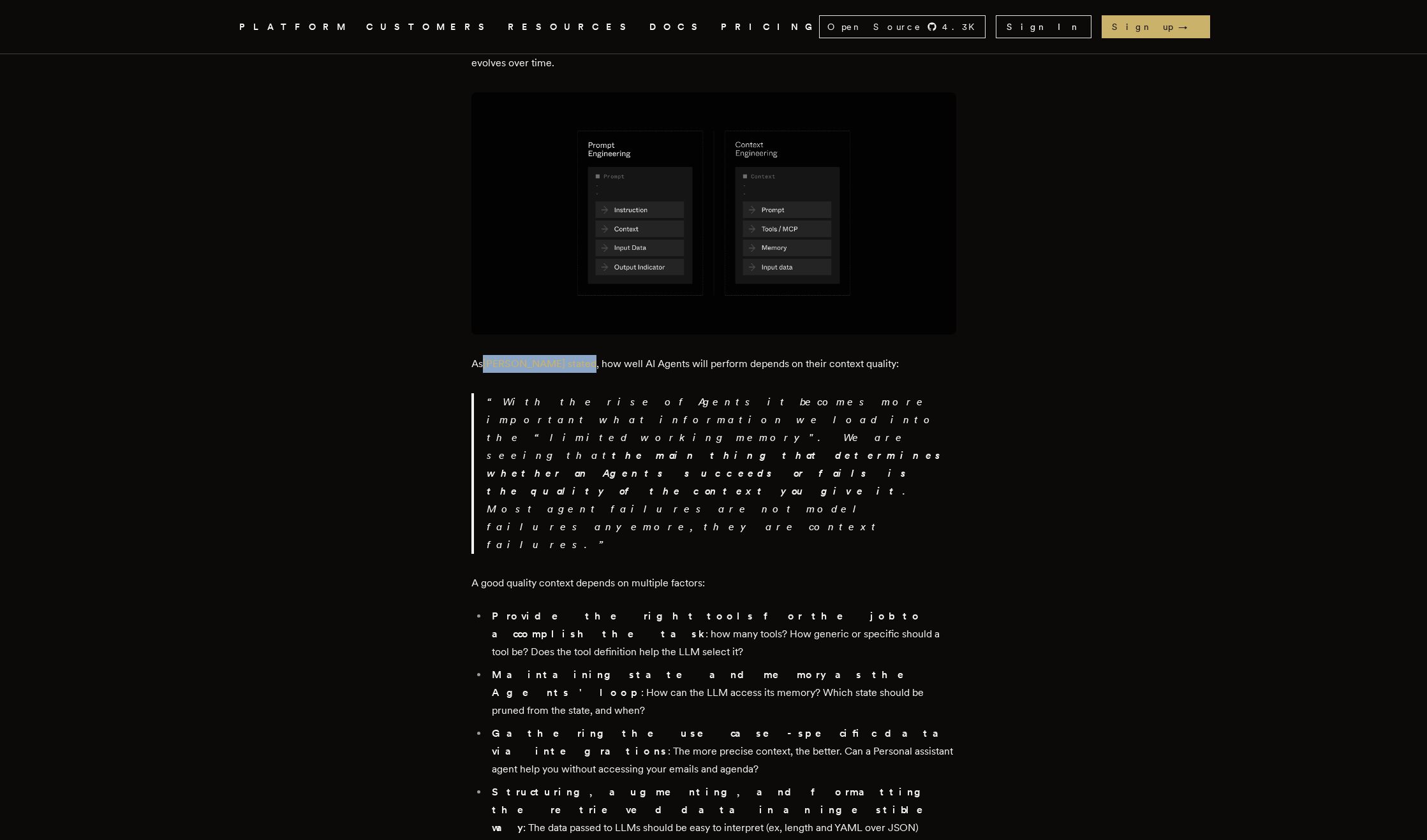
scroll to position [804, 0]
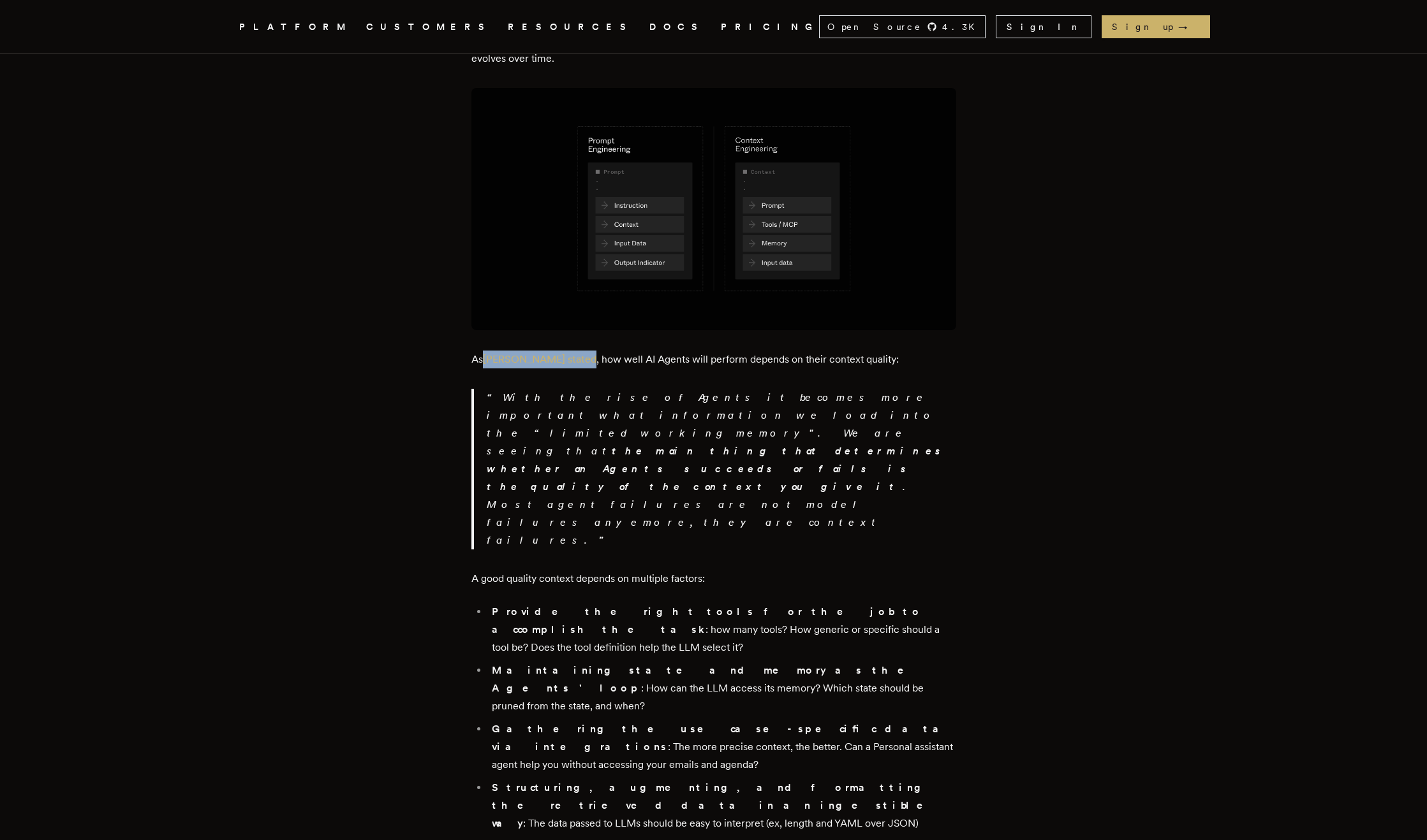
click at [567, 389] on p "With the rise of Agents it becomes more important what information we load into…" at bounding box center [721, 469] width 470 height 160
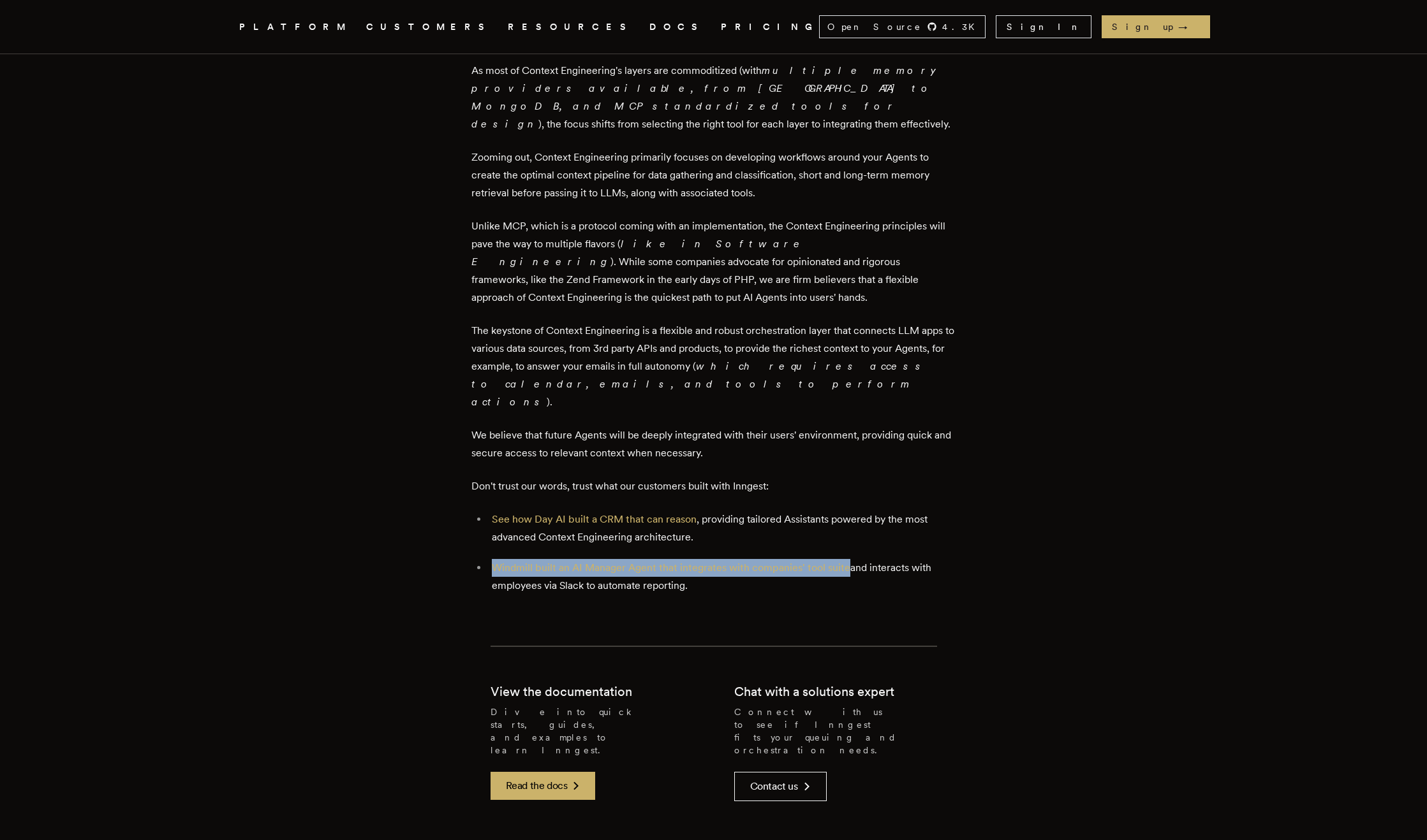
scroll to position [2063, 0]
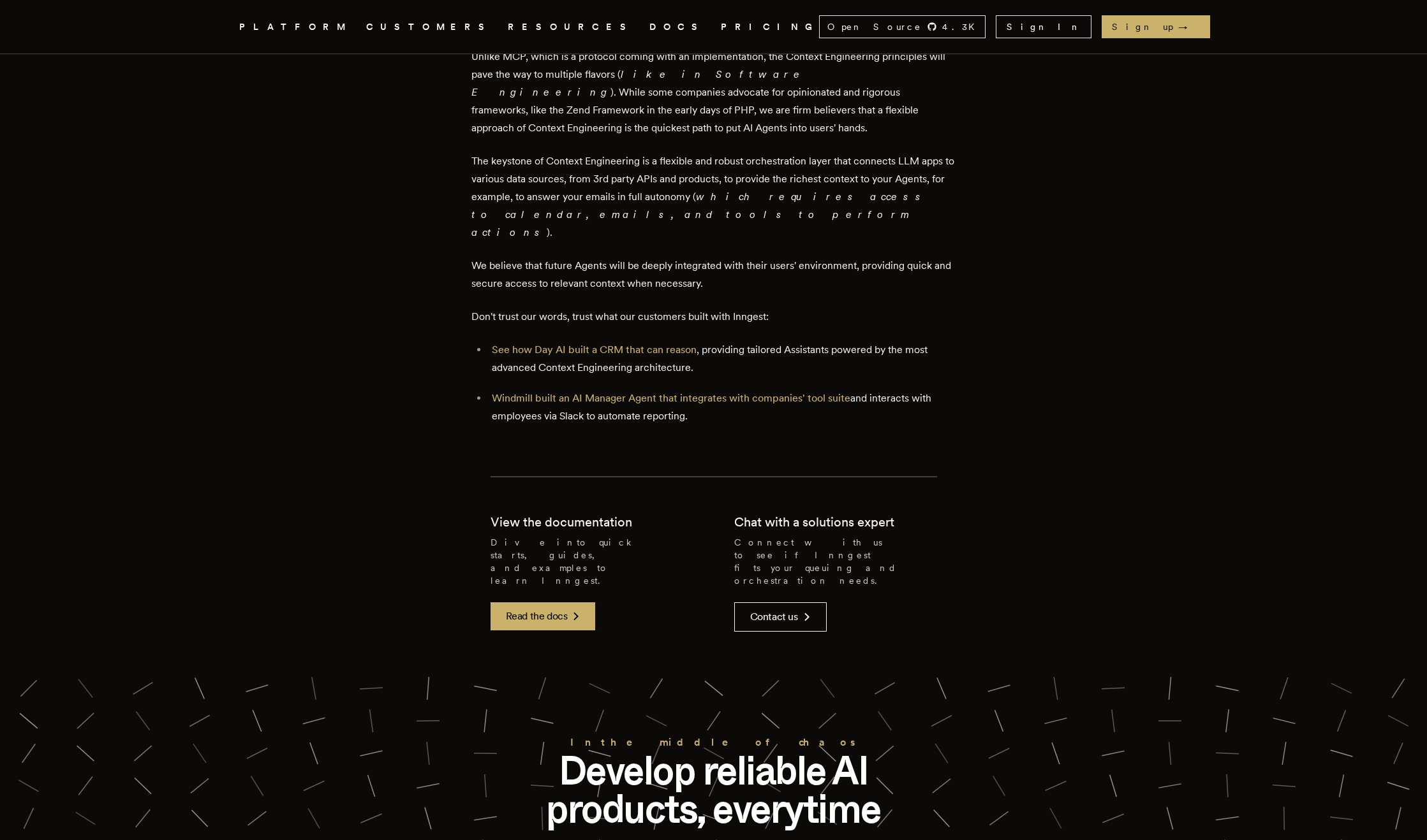
click at [877, 498] on div "Chat with a solutions expert Connect with us to see if Inngest fits your queuin…" at bounding box center [835, 564] width 203 height 134
